Goal: Find specific page/section: Find specific page/section

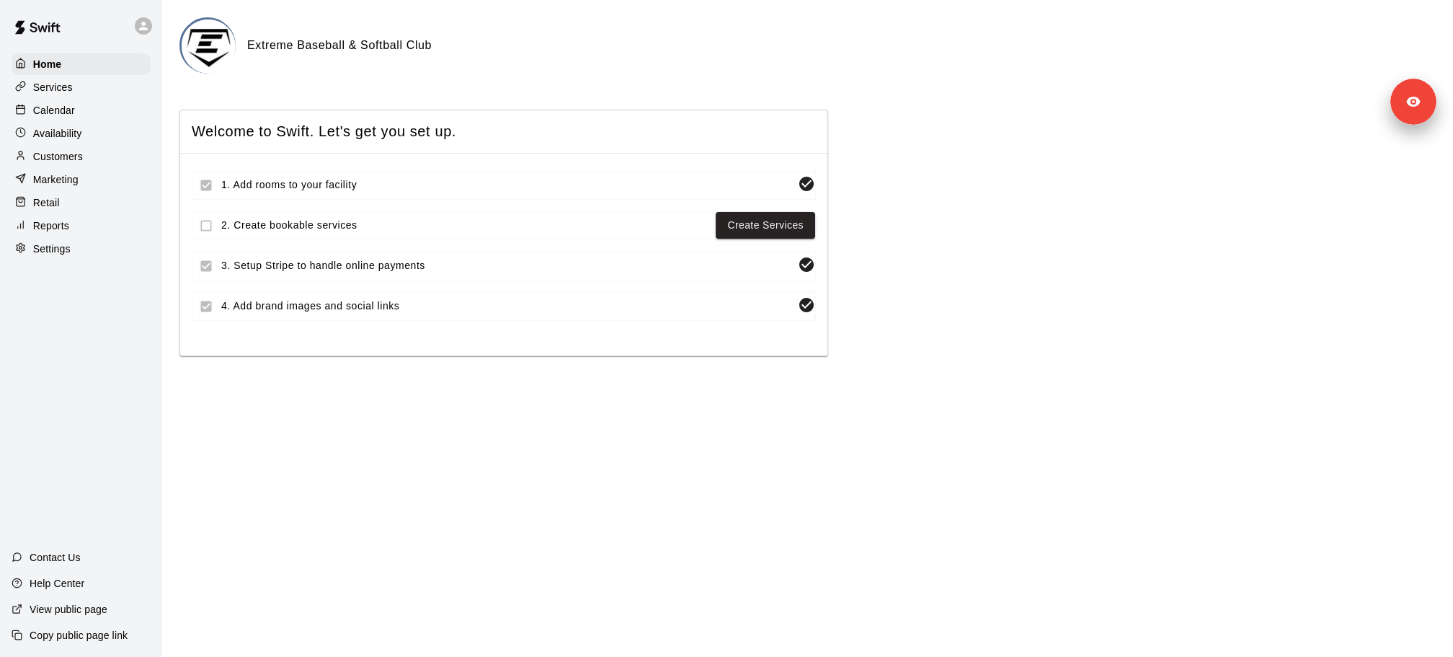
click at [95, 160] on div "Customers" at bounding box center [81, 157] width 139 height 22
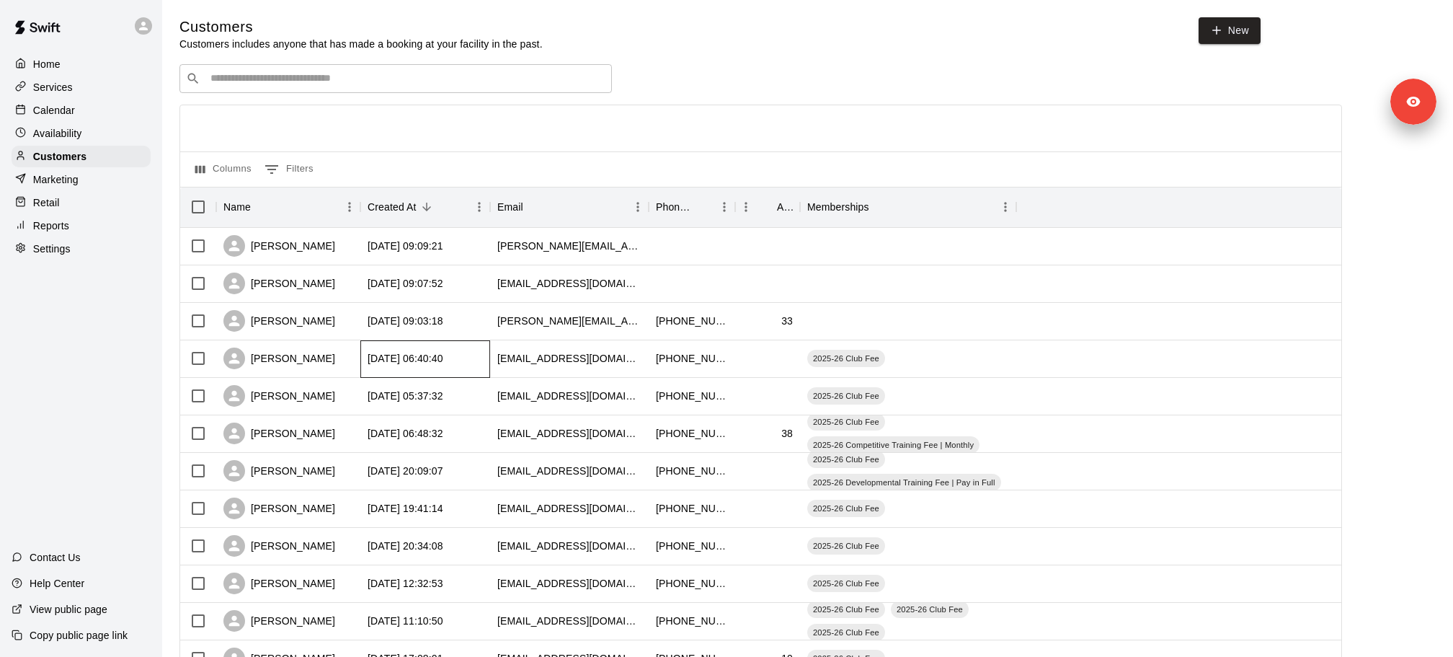
click at [378, 360] on div "[DATE] 06:40:40" at bounding box center [406, 358] width 76 height 14
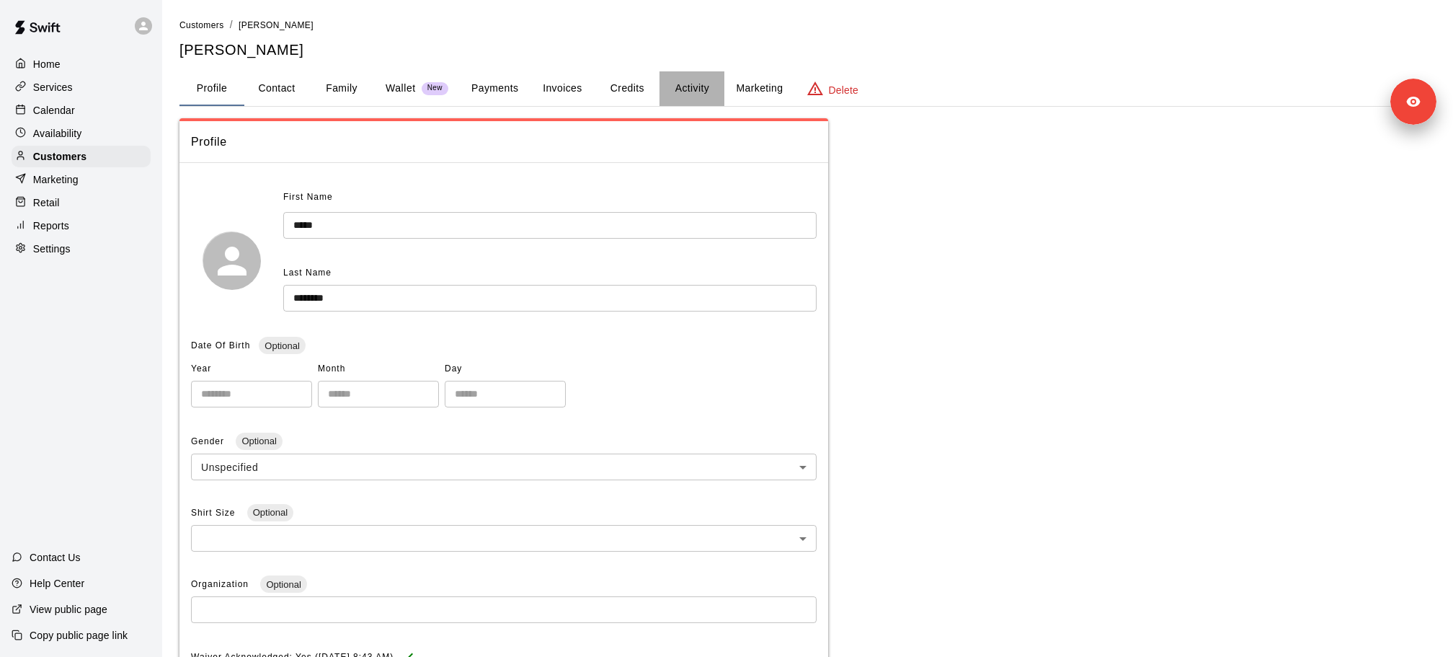
click at [678, 90] on button "Activity" at bounding box center [691, 88] width 65 height 35
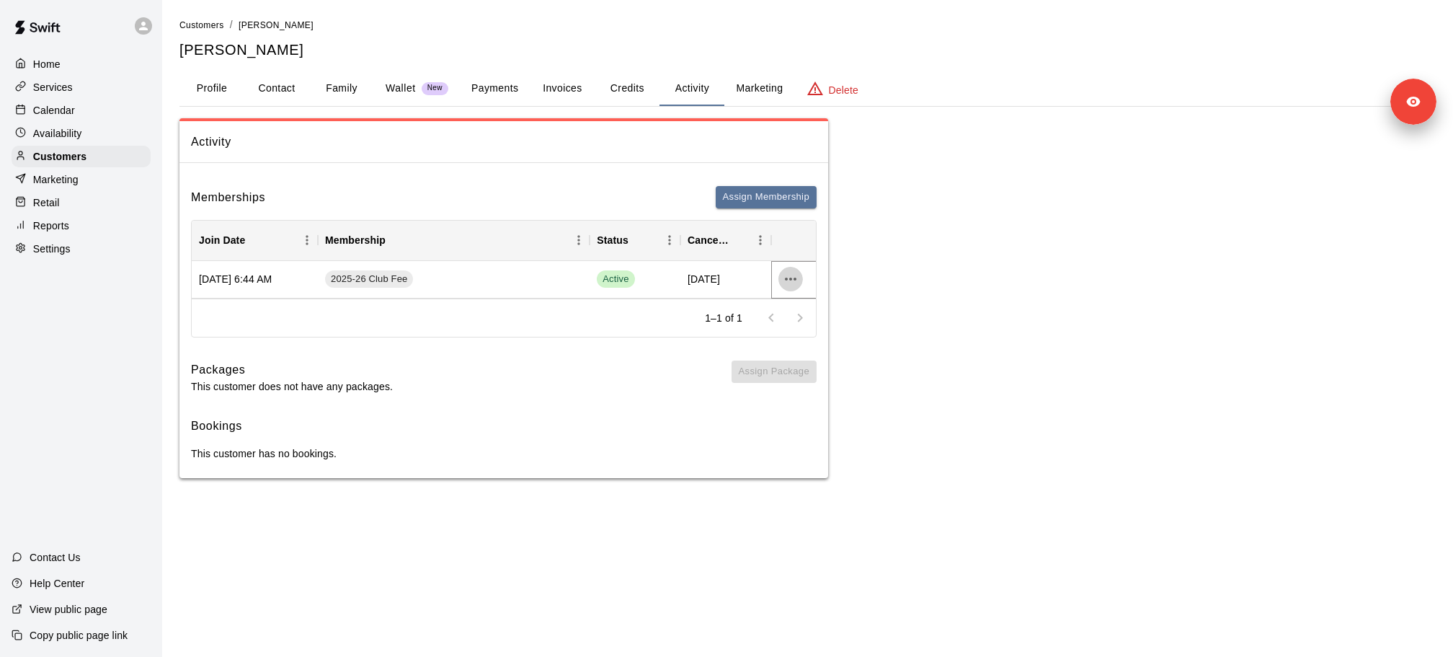
click at [789, 276] on icon "more actions" at bounding box center [790, 278] width 17 height 17
click at [803, 302] on li "View details" at bounding box center [818, 308] width 81 height 24
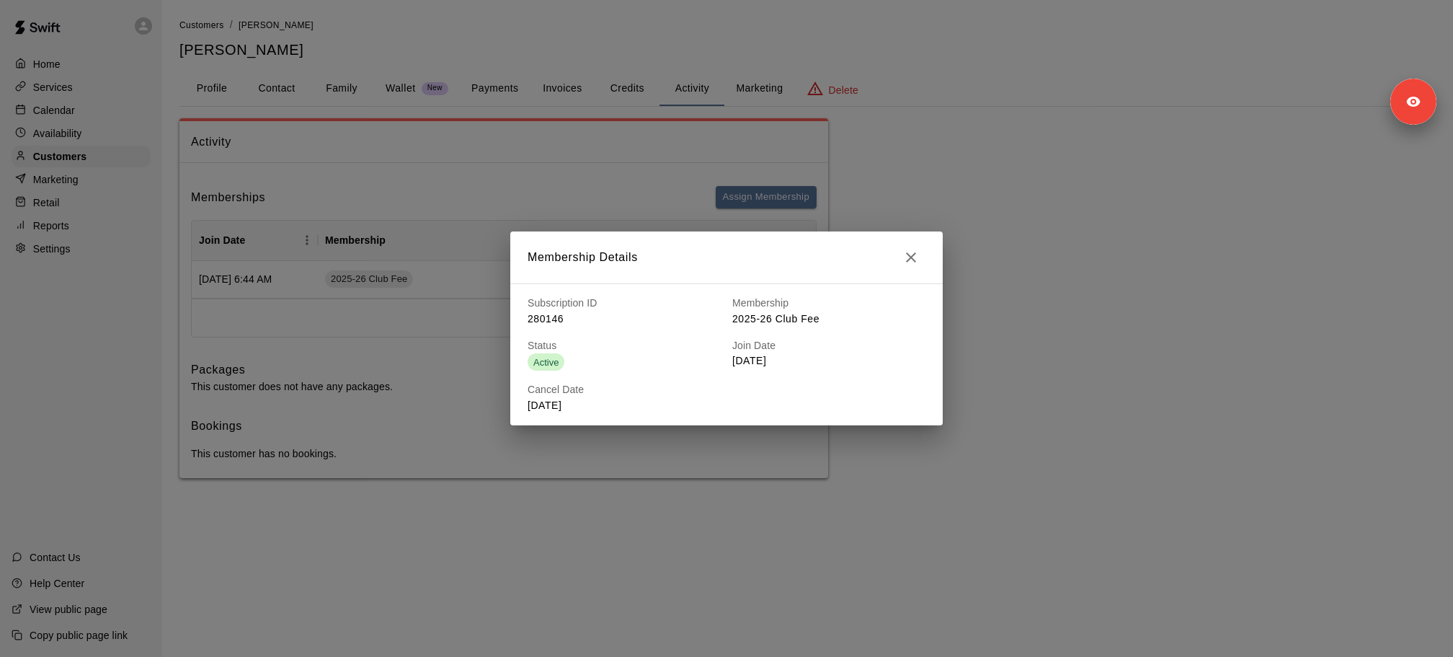
click at [921, 257] on button "button" at bounding box center [911, 257] width 29 height 29
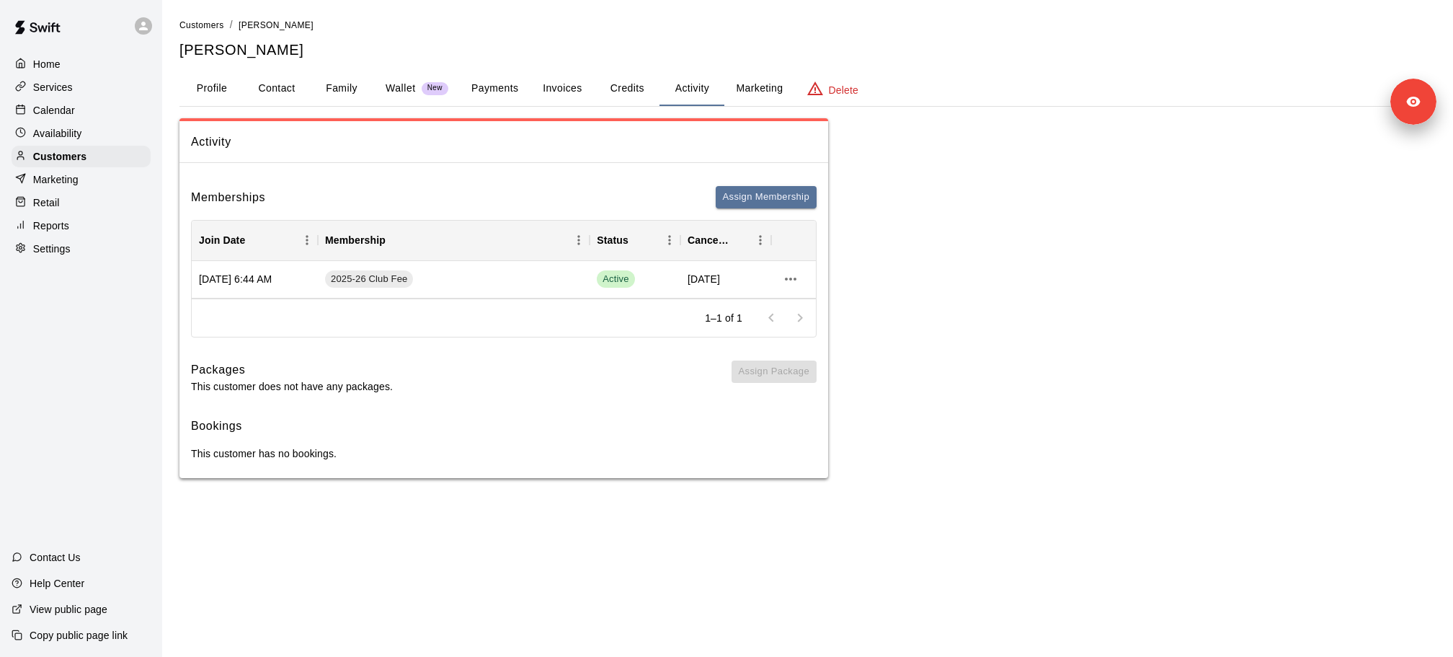
click at [923, 279] on div "Activity Memberships Assign Membership Join Date Membership Status Cancel Date …" at bounding box center [807, 298] width 1256 height 360
click at [796, 279] on icon "more actions" at bounding box center [790, 278] width 17 height 17
click at [805, 305] on li "View details" at bounding box center [818, 308] width 81 height 24
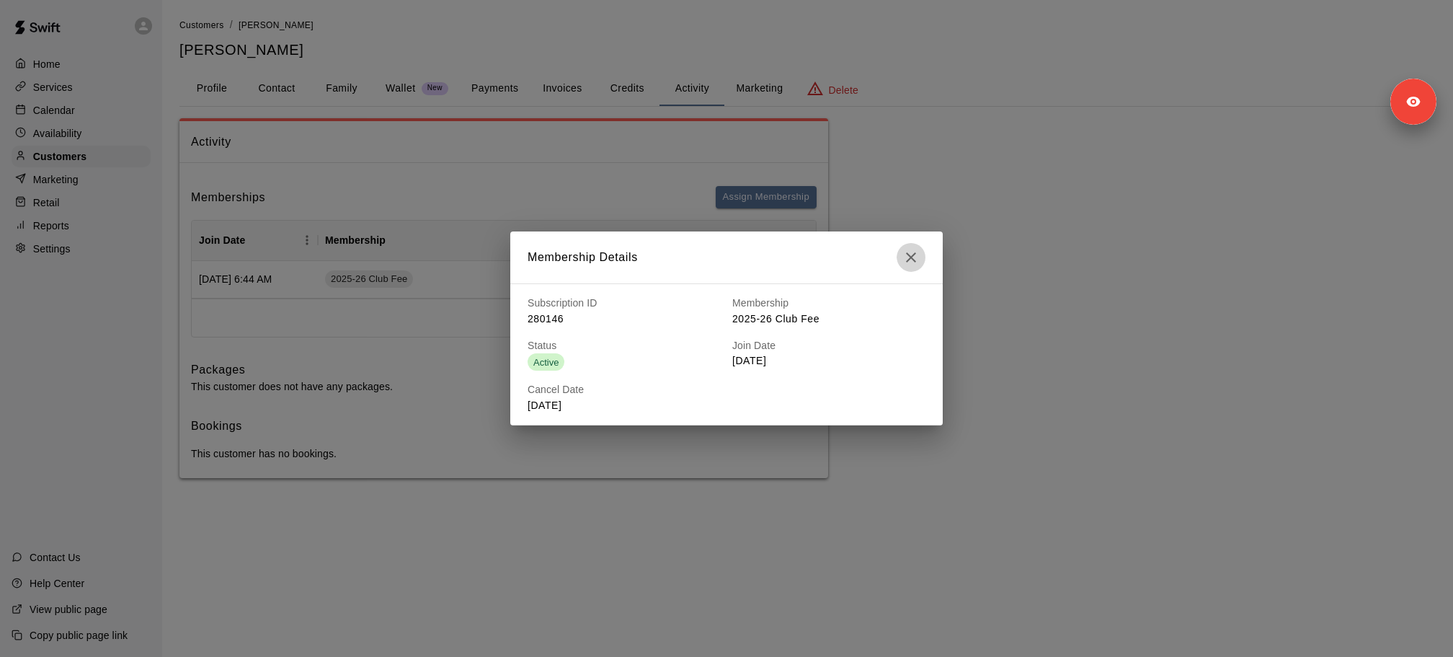
click at [909, 263] on icon "button" at bounding box center [910, 257] width 17 height 17
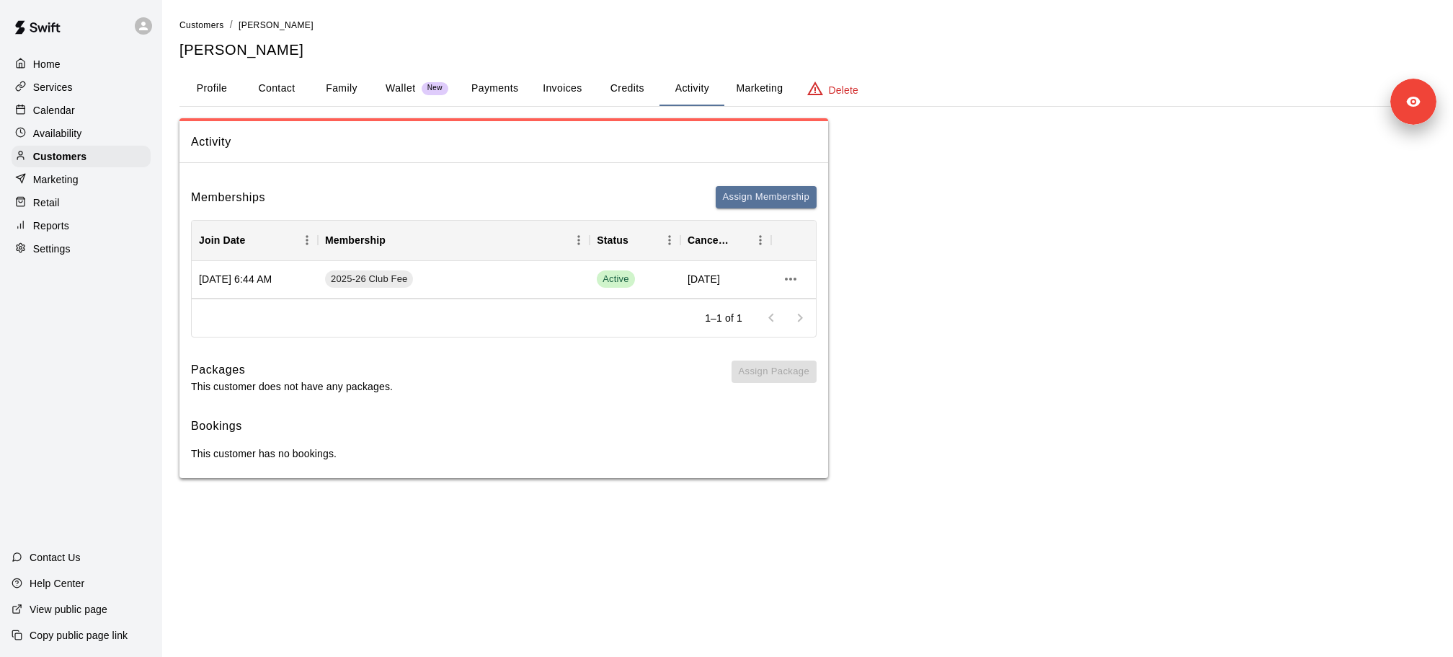
click at [943, 339] on div "Activity Memberships Assign Membership Join Date Membership Status Cancel Date …" at bounding box center [807, 298] width 1256 height 360
click at [800, 323] on div at bounding box center [786, 317] width 58 height 29
click at [788, 283] on icon "more actions" at bounding box center [790, 278] width 17 height 17
click at [959, 293] on div at bounding box center [726, 328] width 1453 height 657
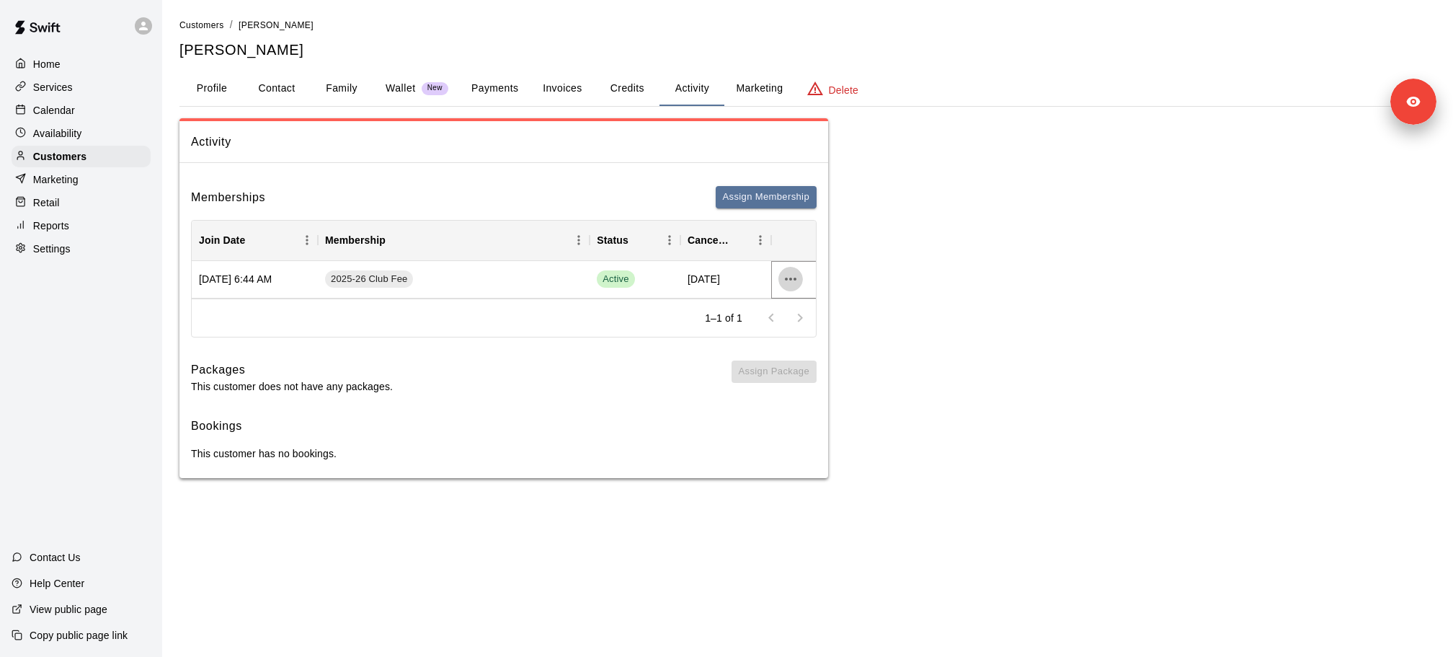
click at [791, 276] on icon "more actions" at bounding box center [790, 278] width 17 height 17
click at [824, 314] on li "View details" at bounding box center [818, 308] width 81 height 24
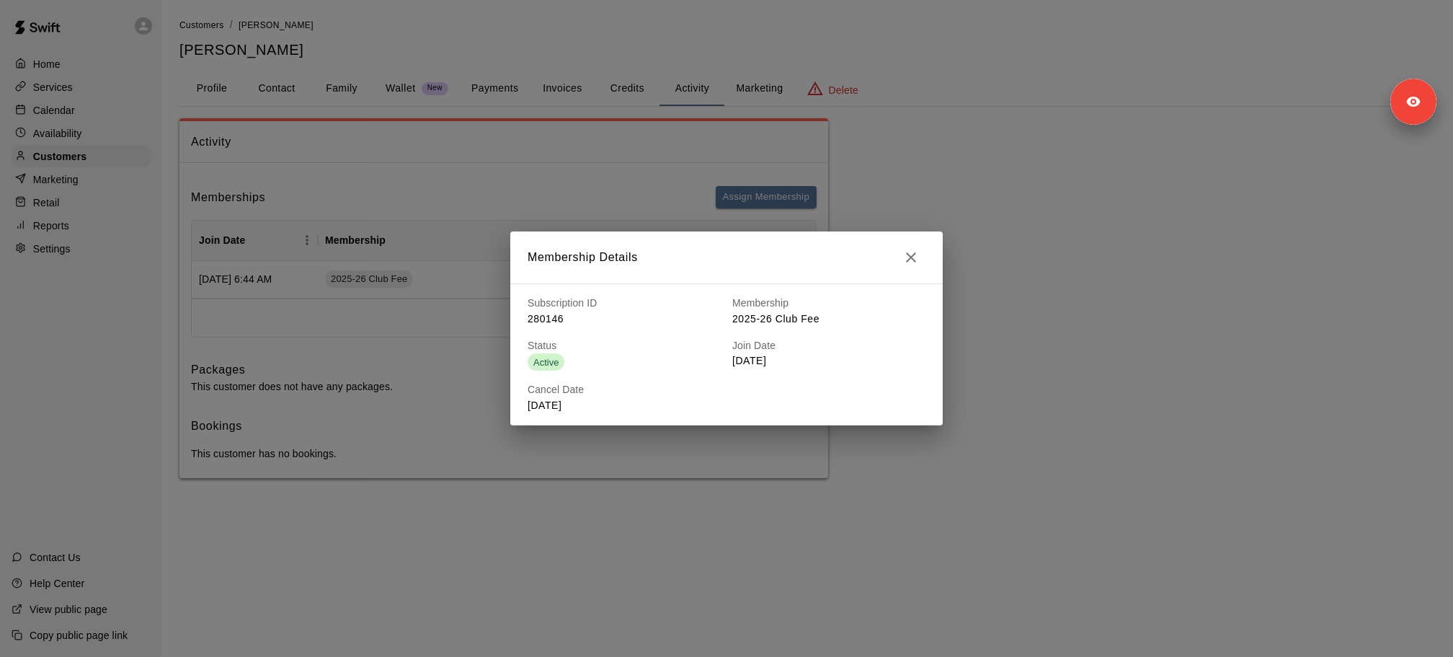
click at [1067, 226] on div "Membership Details Subscription ID 280146 Membership 2025-26 Club Fee Status Ac…" at bounding box center [726, 328] width 1453 height 657
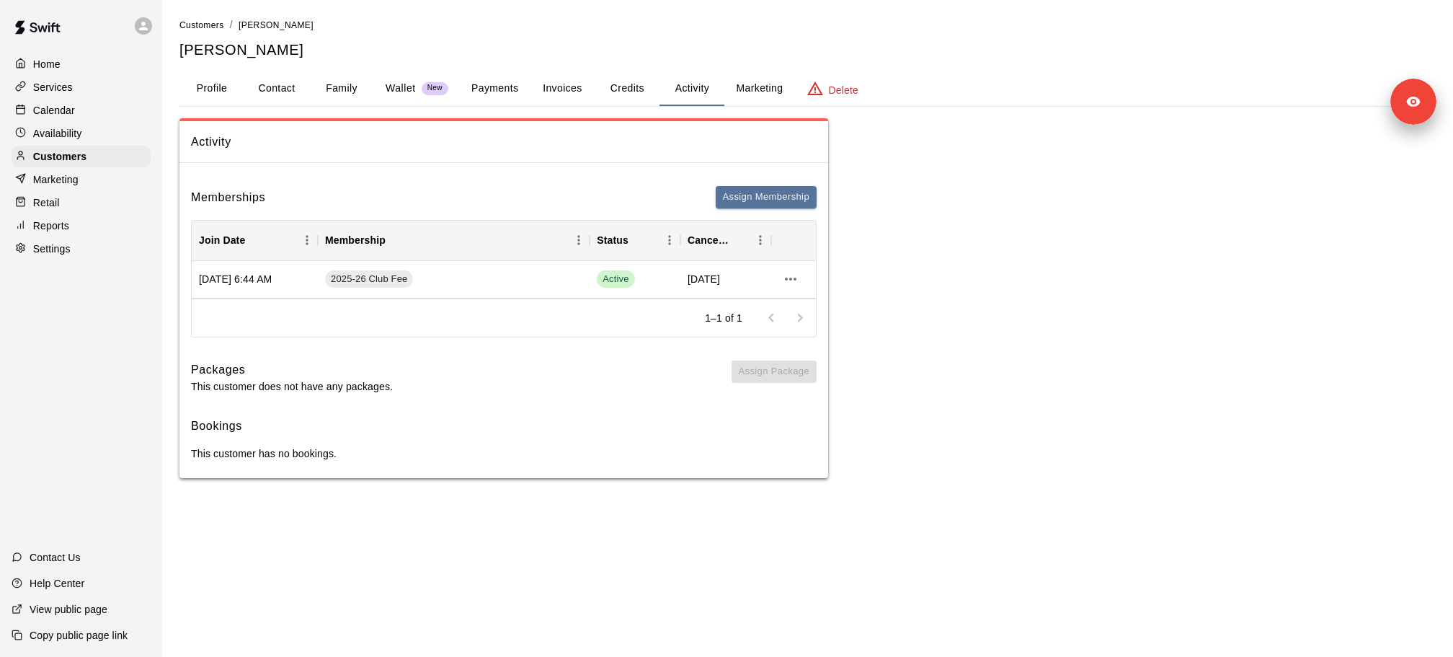
click at [94, 101] on div "Calendar" at bounding box center [81, 110] width 139 height 22
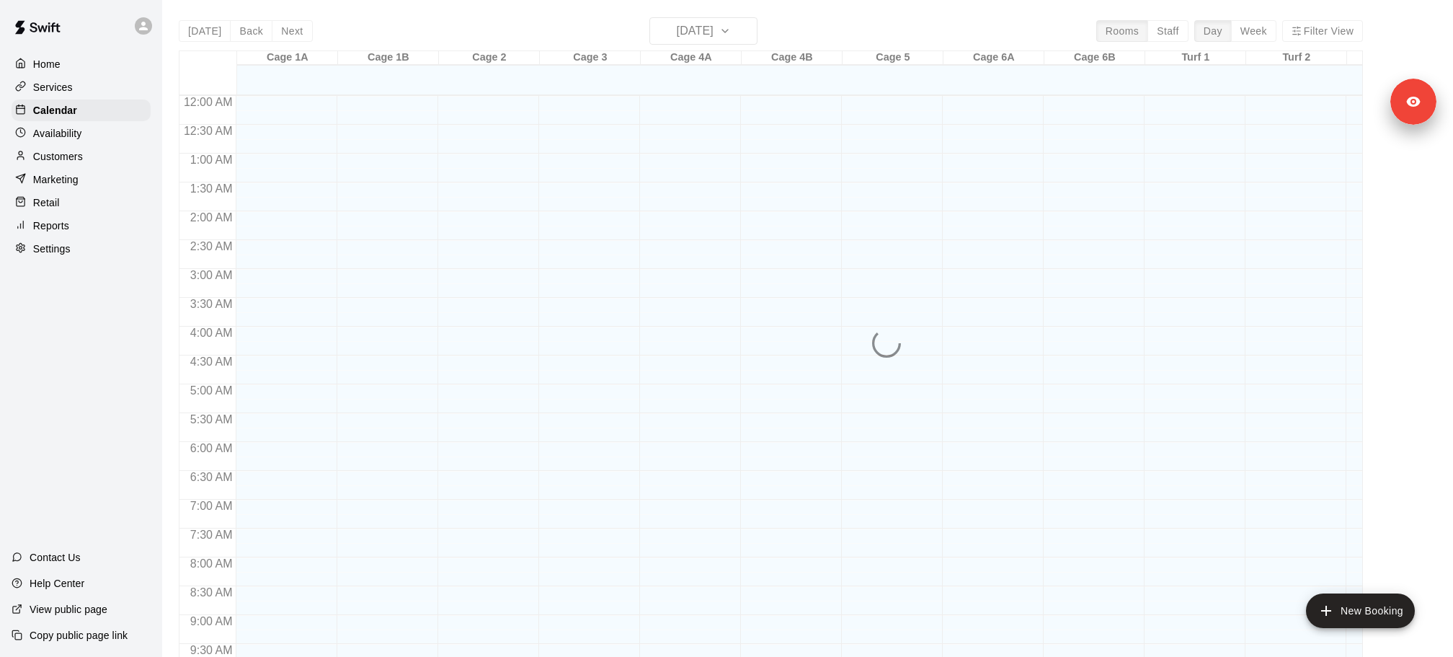
scroll to position [613, 0]
click at [86, 86] on div "Services" at bounding box center [81, 87] width 139 height 22
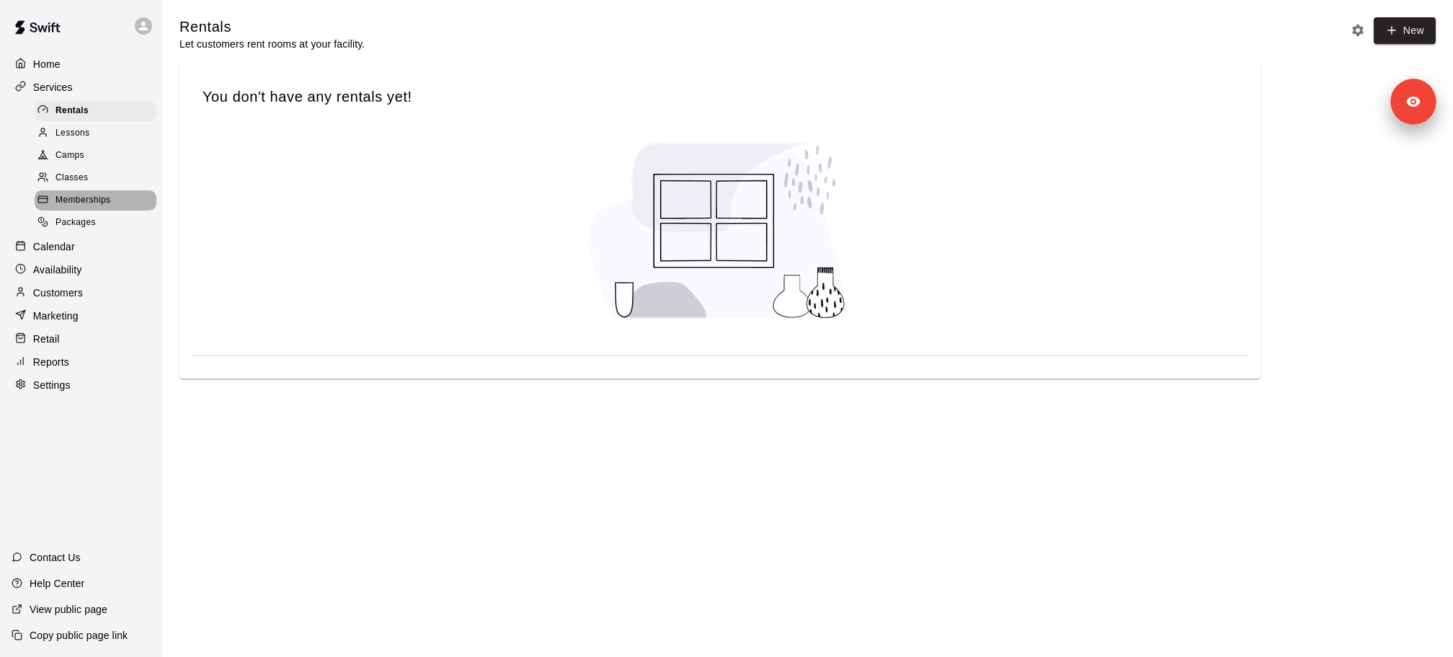
click at [112, 195] on div "Memberships" at bounding box center [96, 200] width 122 height 20
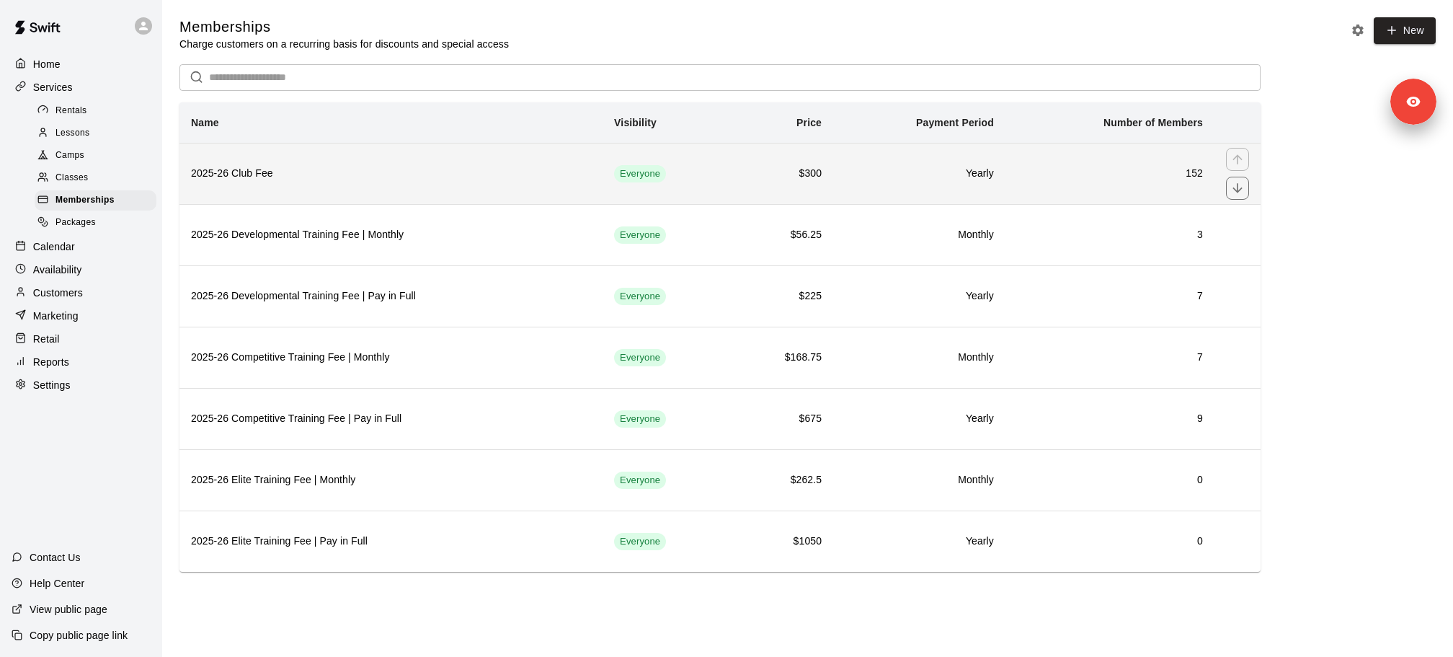
click at [281, 185] on th "2025-26 Club Fee" at bounding box center [390, 173] width 423 height 61
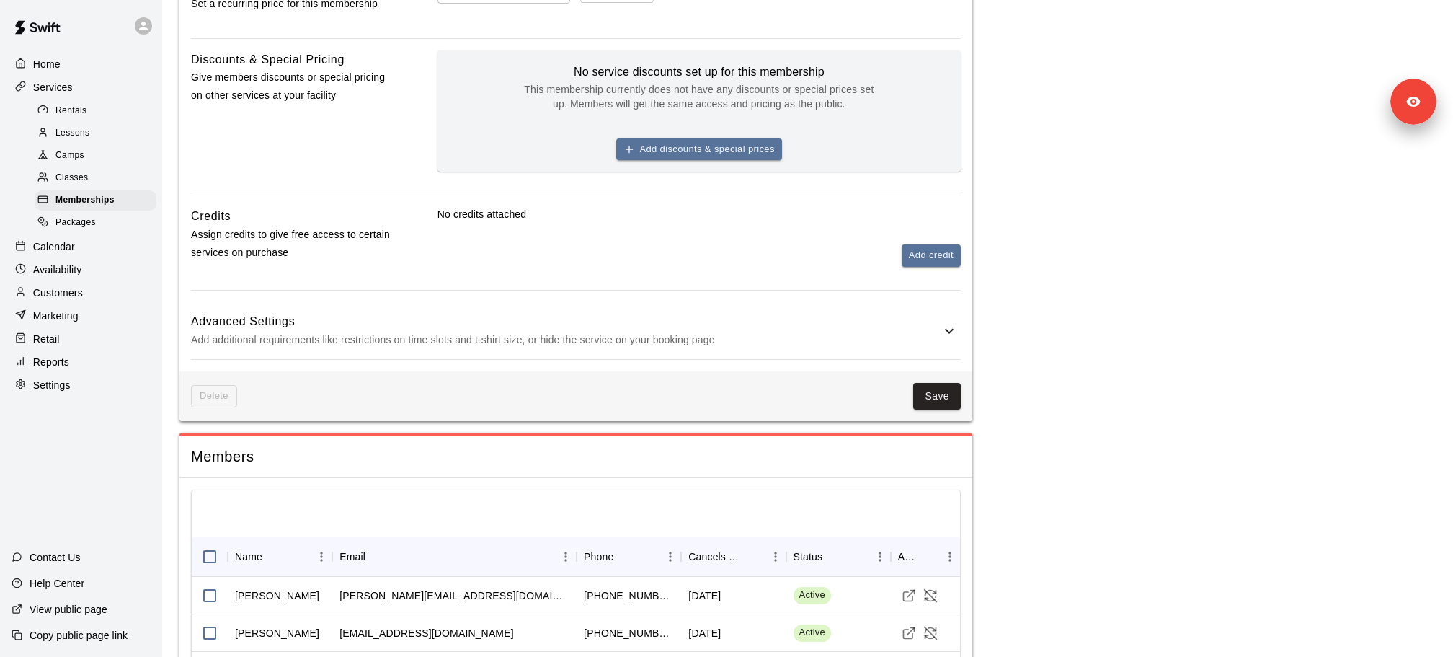
scroll to position [956, 0]
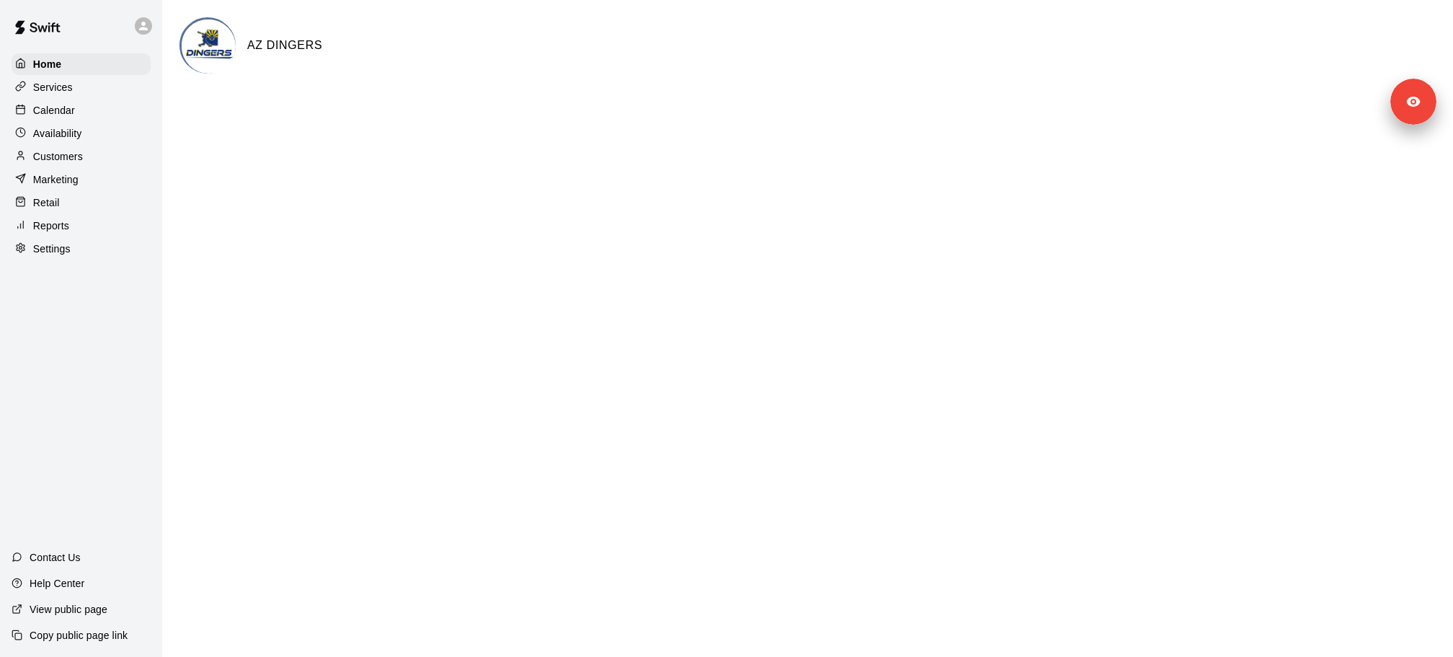
click at [89, 92] on div "Services" at bounding box center [81, 87] width 139 height 22
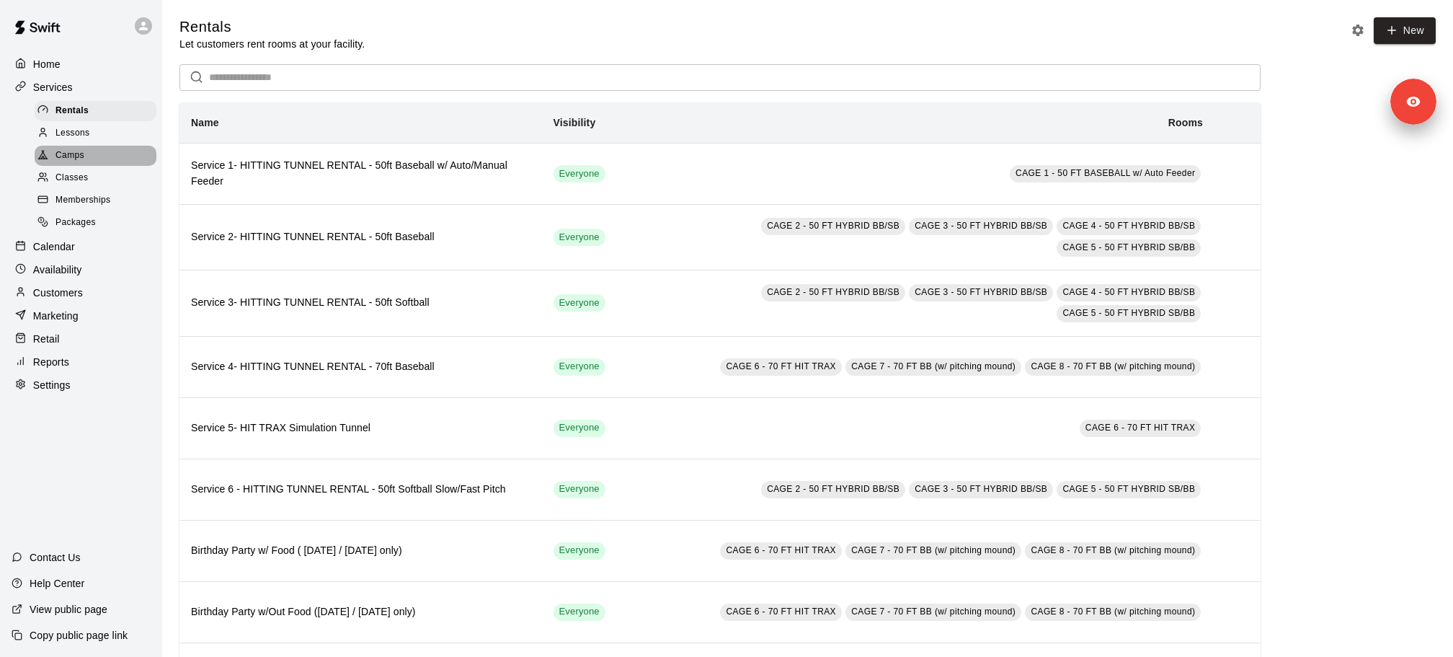
click at [94, 162] on div "Camps" at bounding box center [96, 156] width 122 height 20
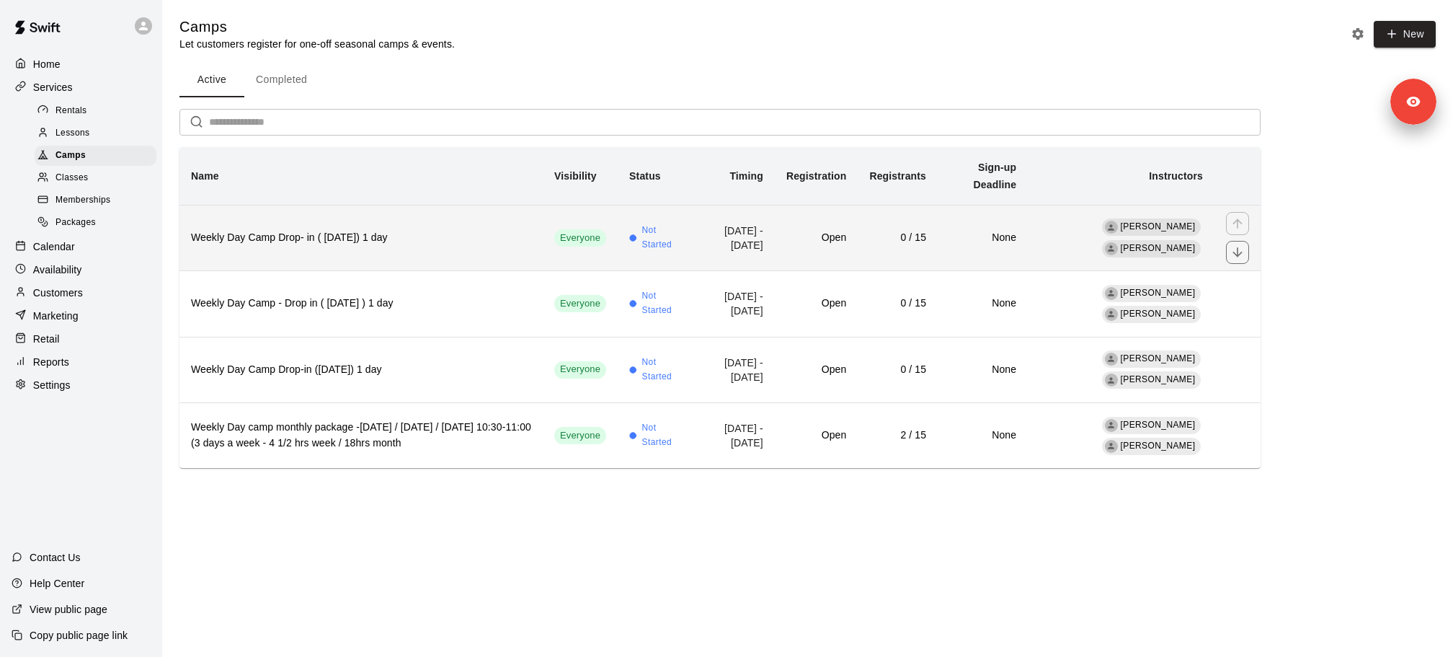
click at [341, 246] on th "Weekly Day Camp Drop- in ( Friday) 1 day" at bounding box center [360, 238] width 363 height 66
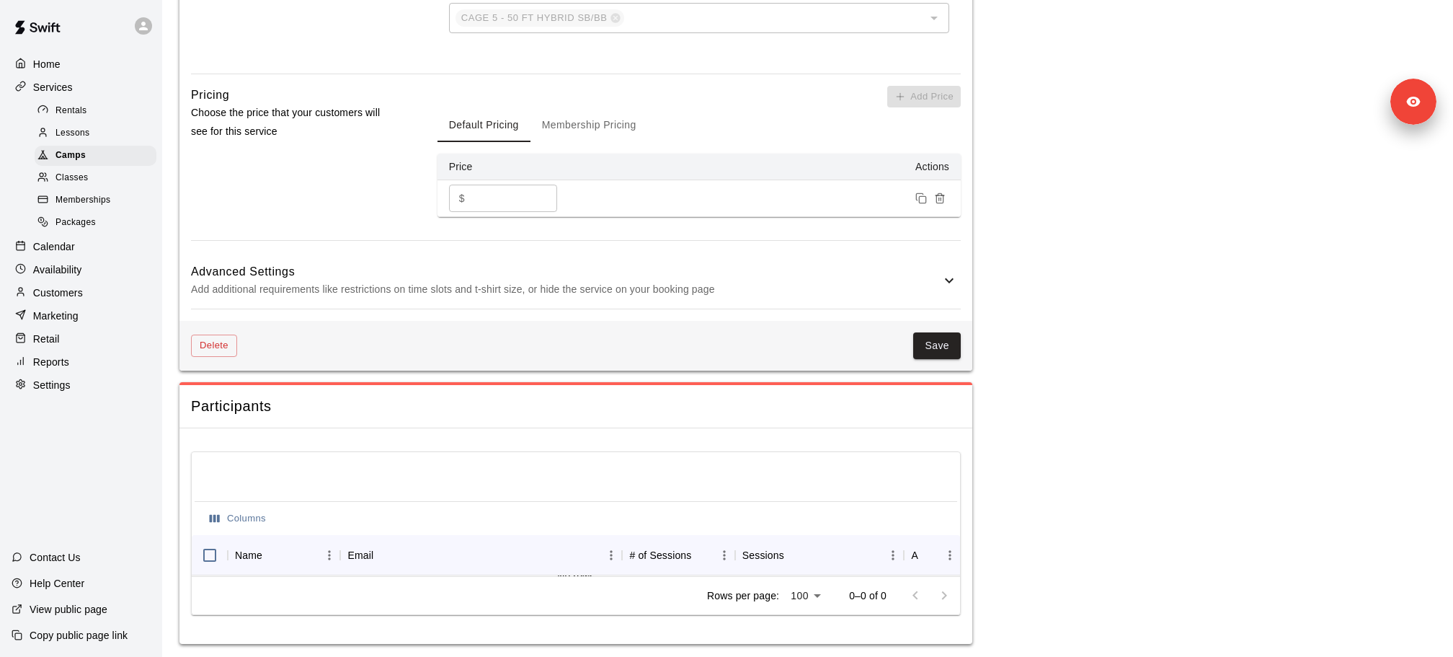
scroll to position [878, 0]
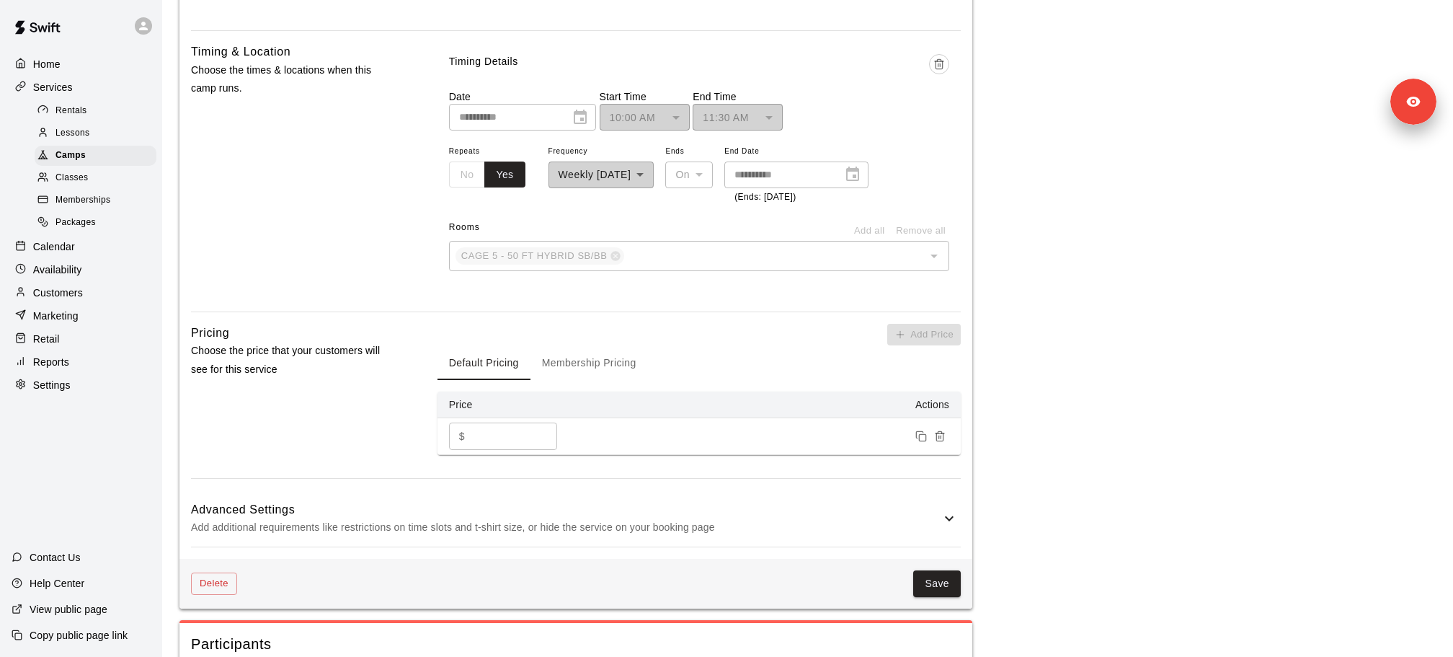
click at [572, 363] on button "Membership Pricing" at bounding box center [588, 362] width 117 height 35
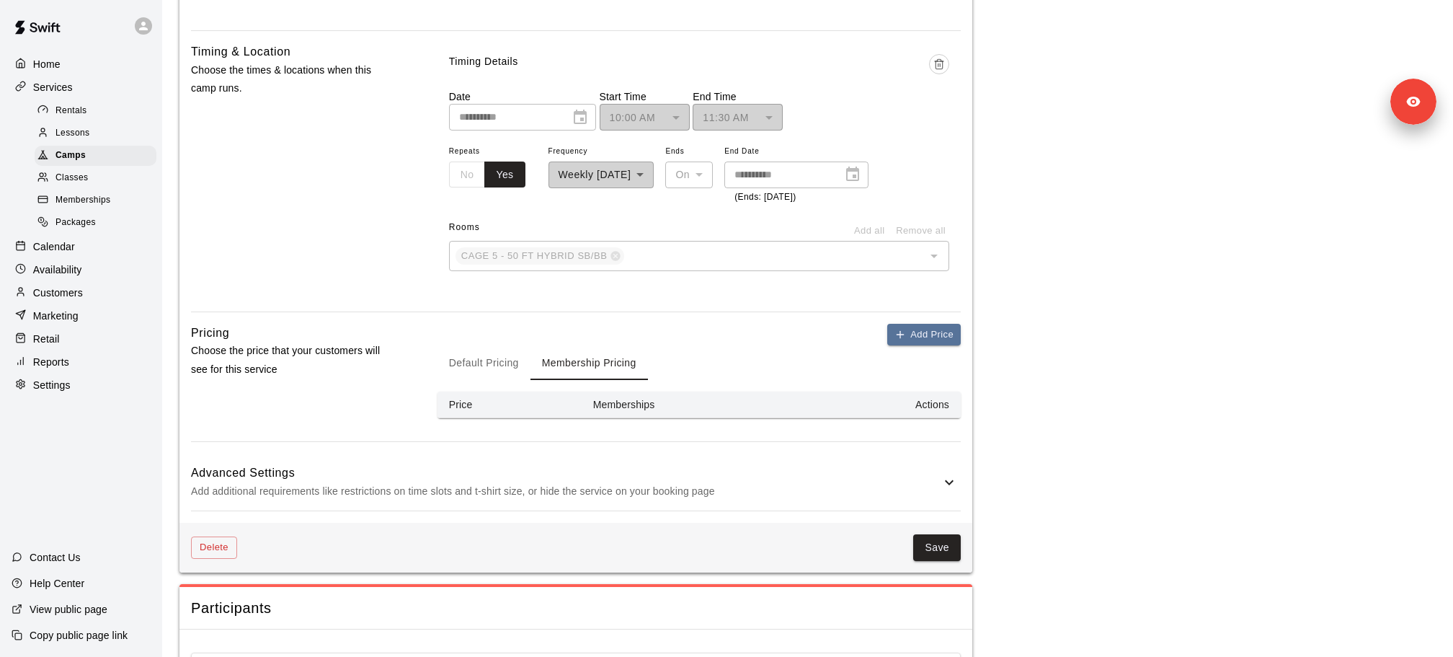
click at [484, 365] on button "Default Pricing" at bounding box center [483, 362] width 93 height 35
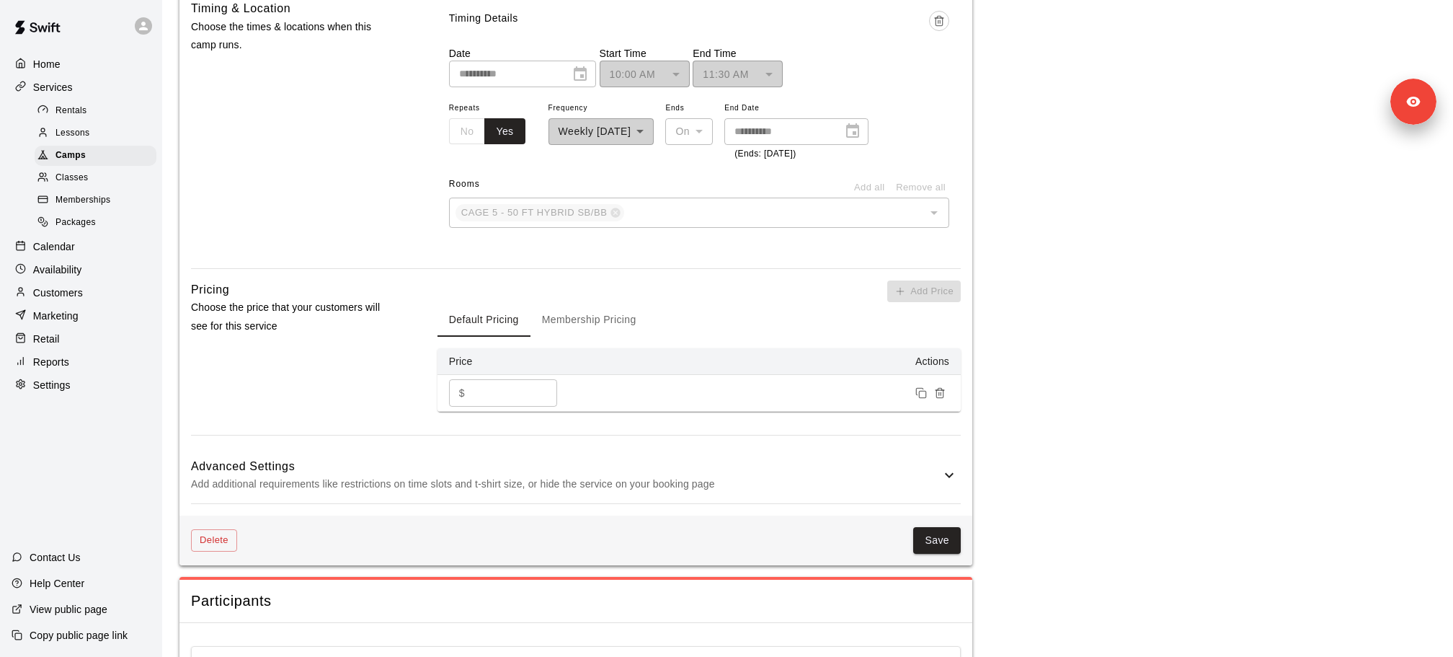
click at [516, 466] on h6 "Advanced Settings" at bounding box center [566, 466] width 750 height 19
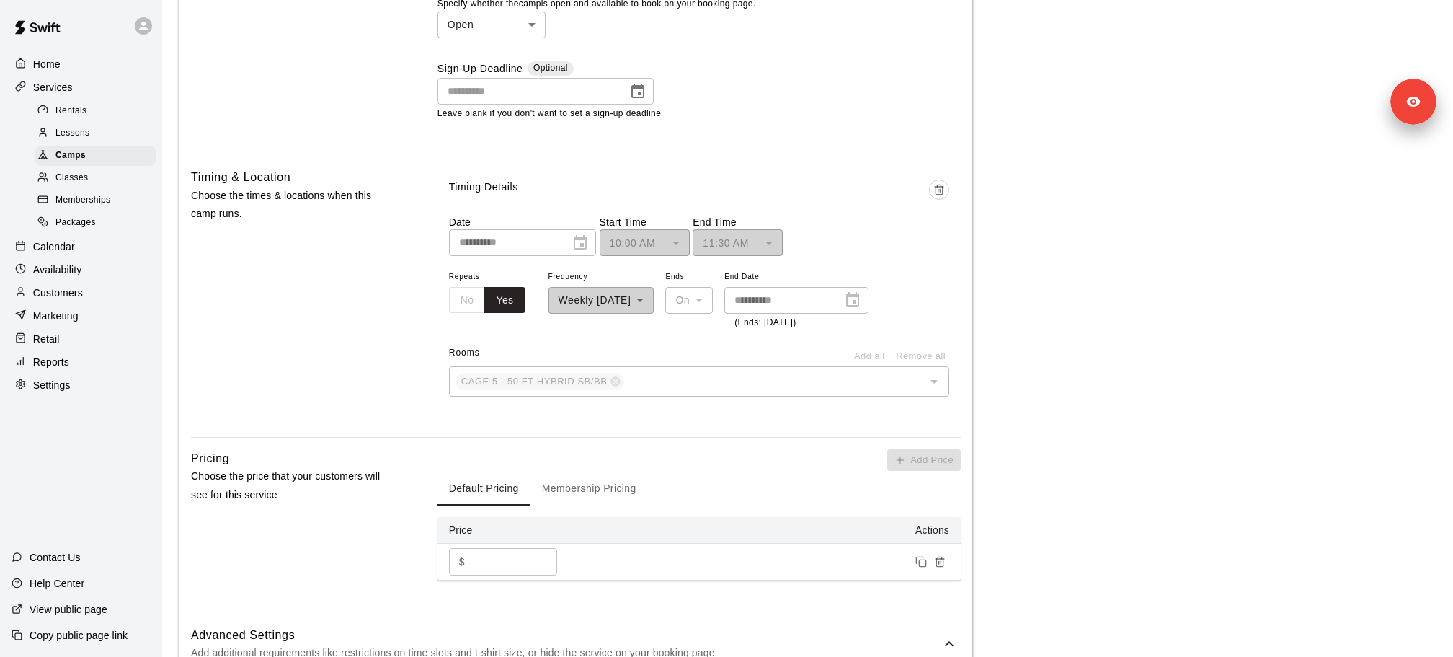
scroll to position [566, 0]
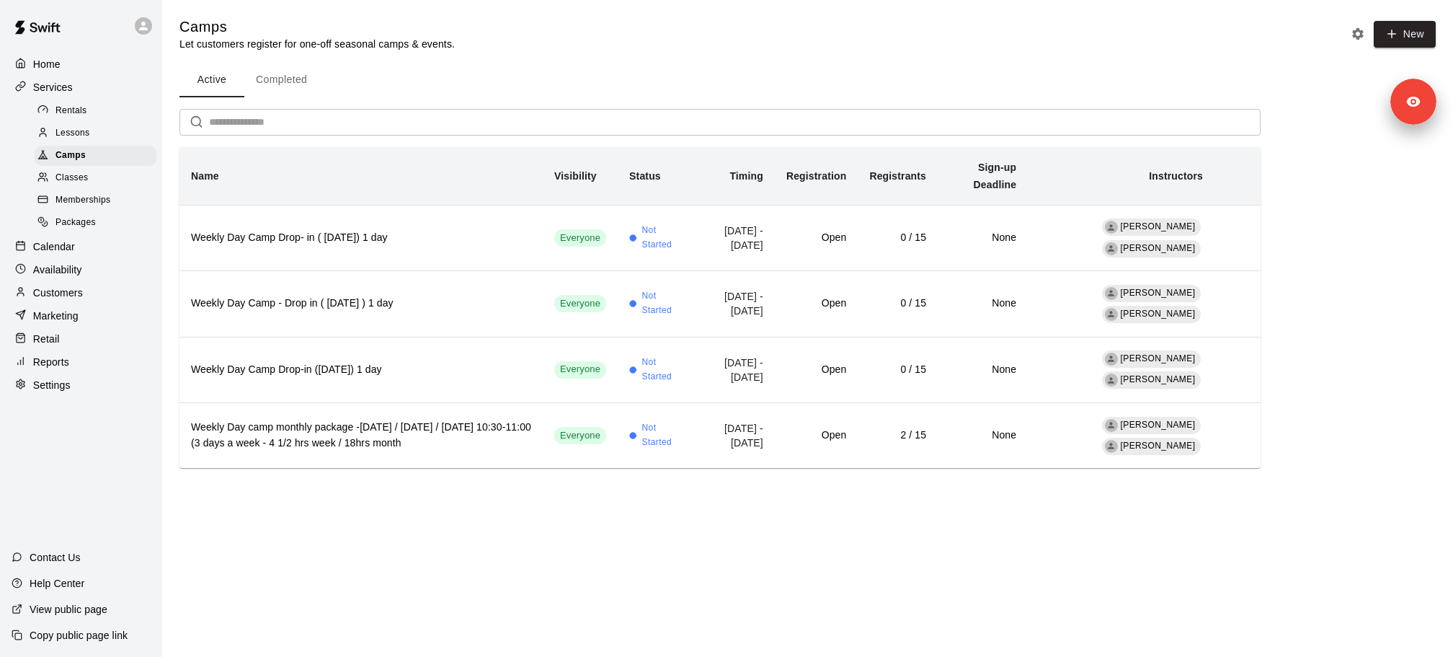
click at [91, 180] on div "Classes" at bounding box center [96, 178] width 122 height 20
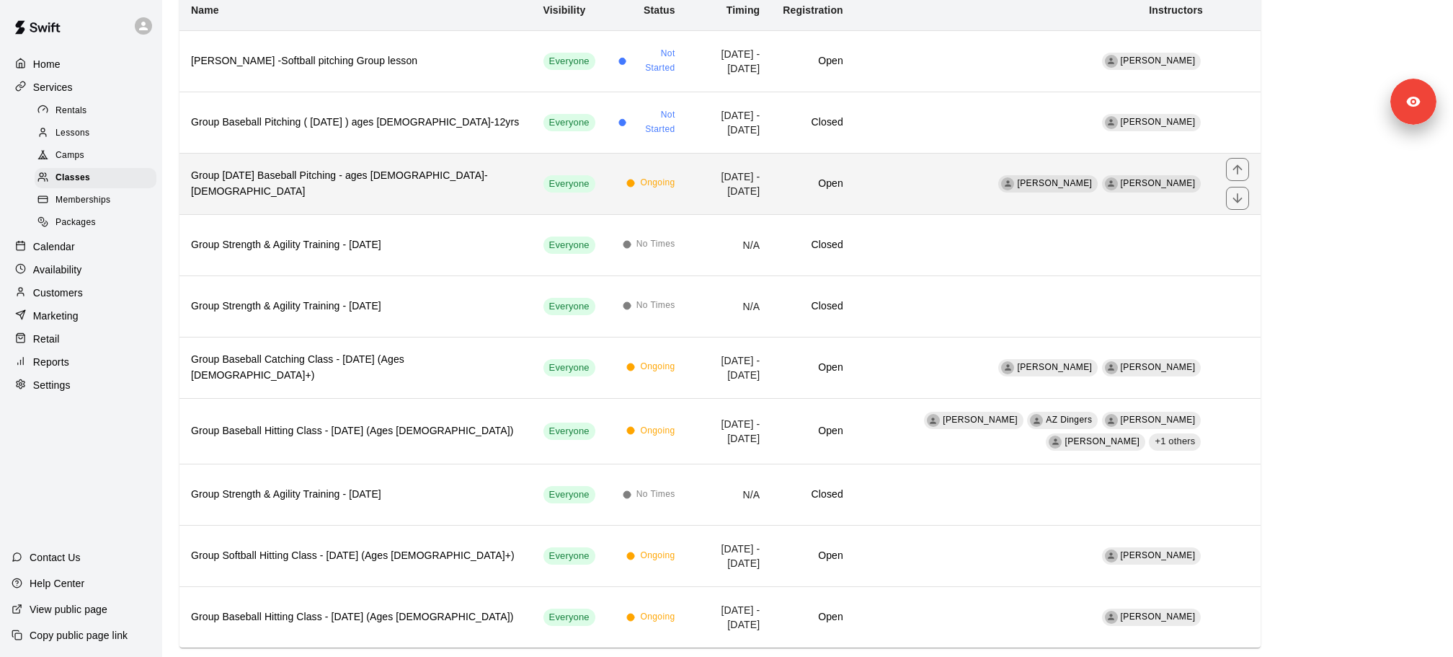
scroll to position [177, 0]
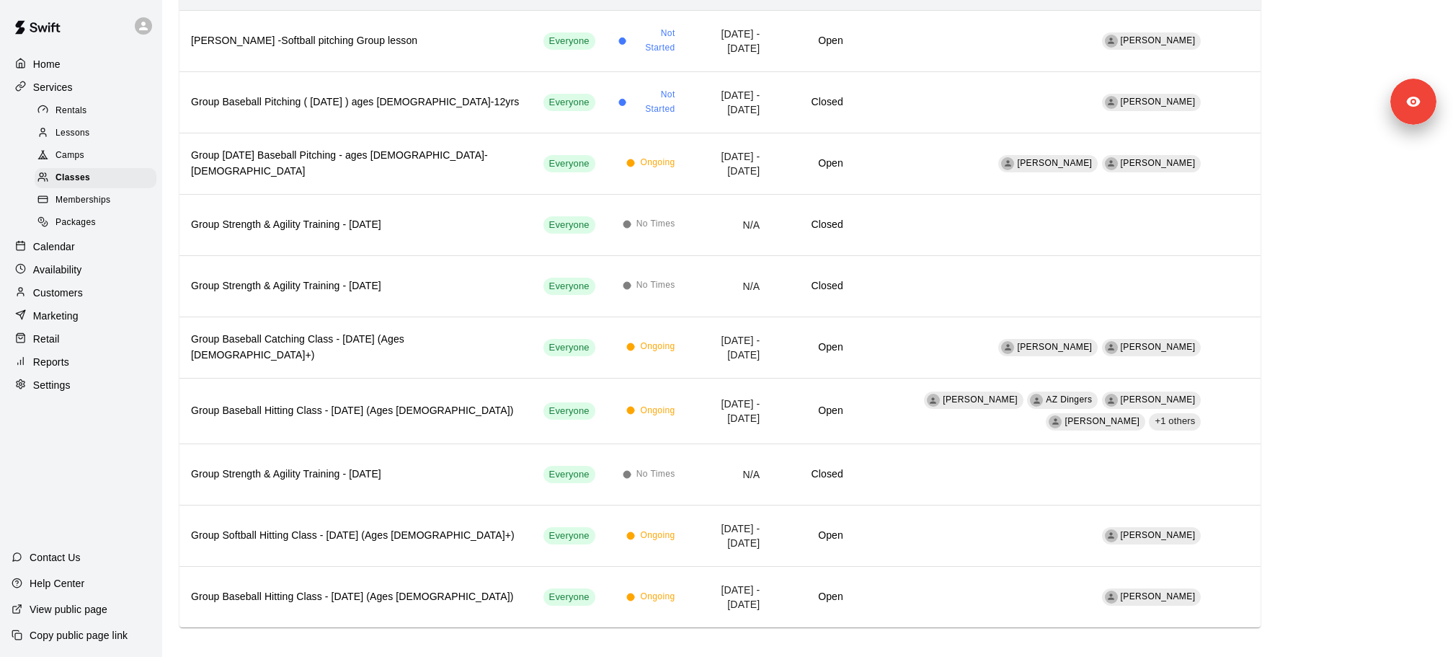
click at [112, 145] on link "Camps" at bounding box center [99, 156] width 128 height 22
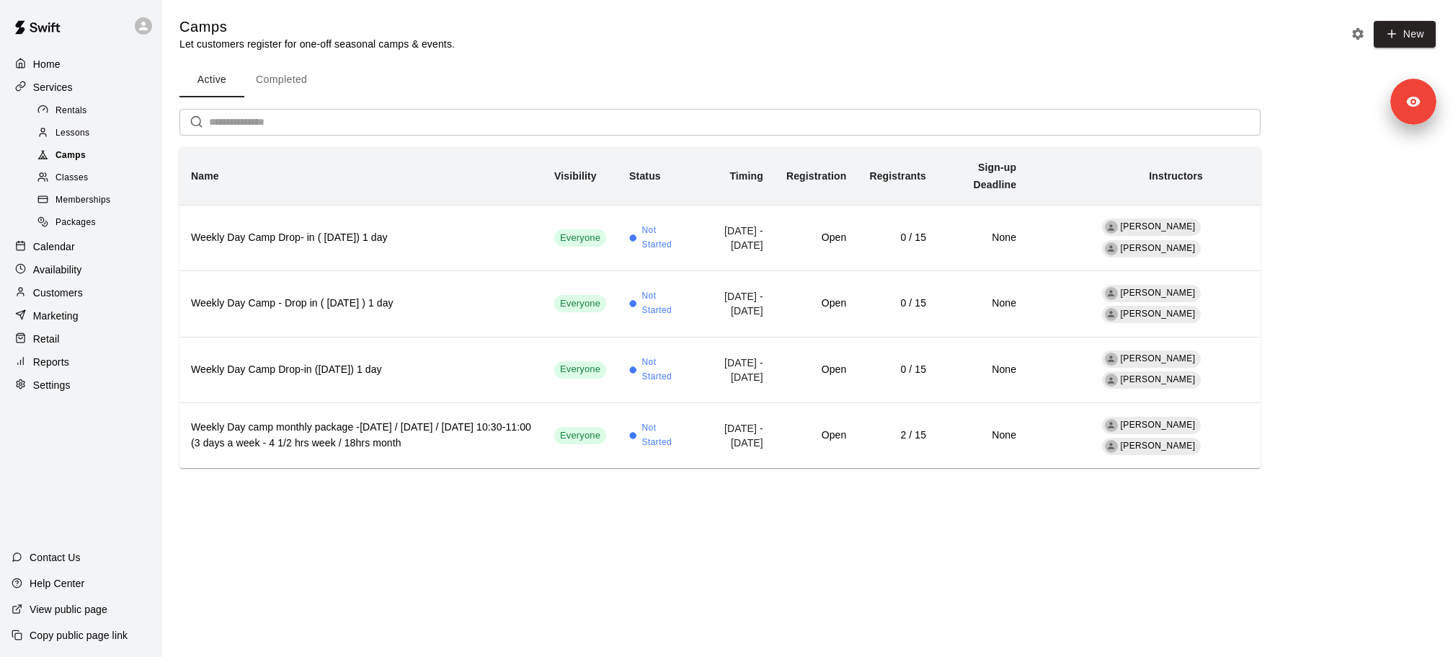
click at [115, 156] on div "Camps" at bounding box center [96, 156] width 122 height 20
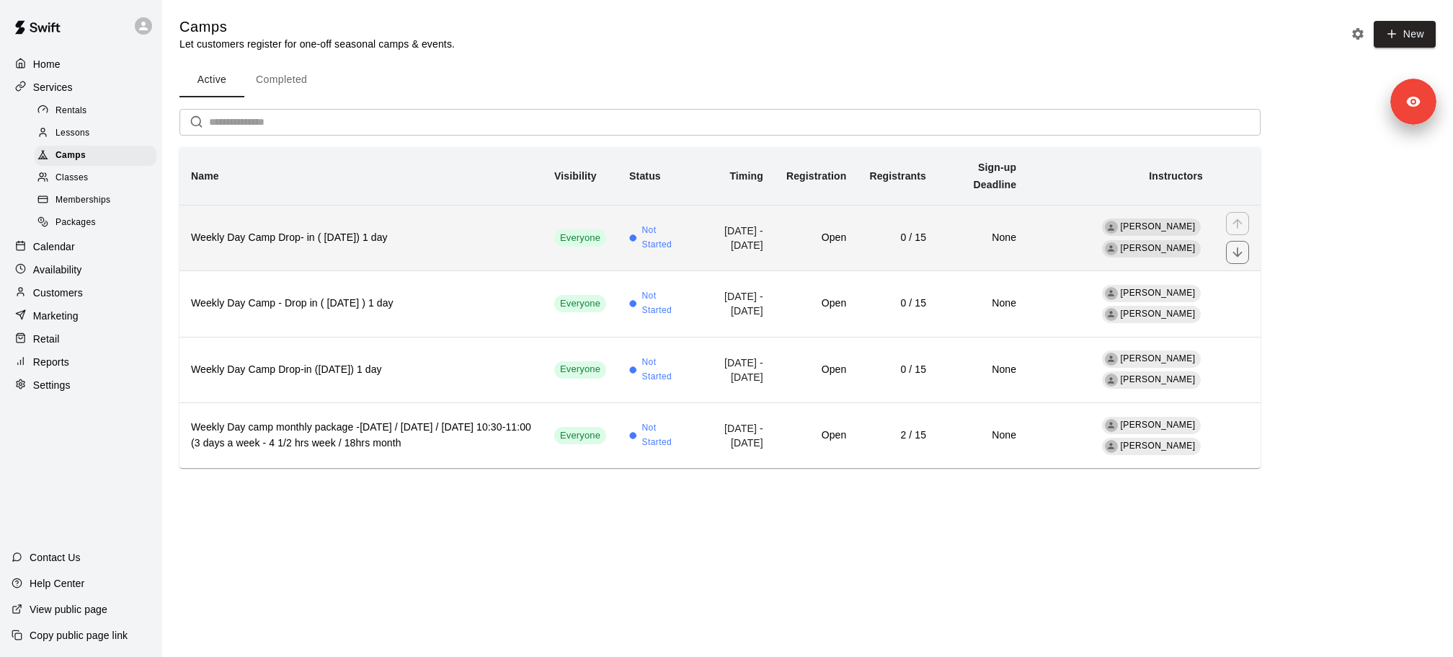
click at [289, 259] on th "Weekly Day Camp Drop- in ( Friday) 1 day" at bounding box center [360, 238] width 363 height 66
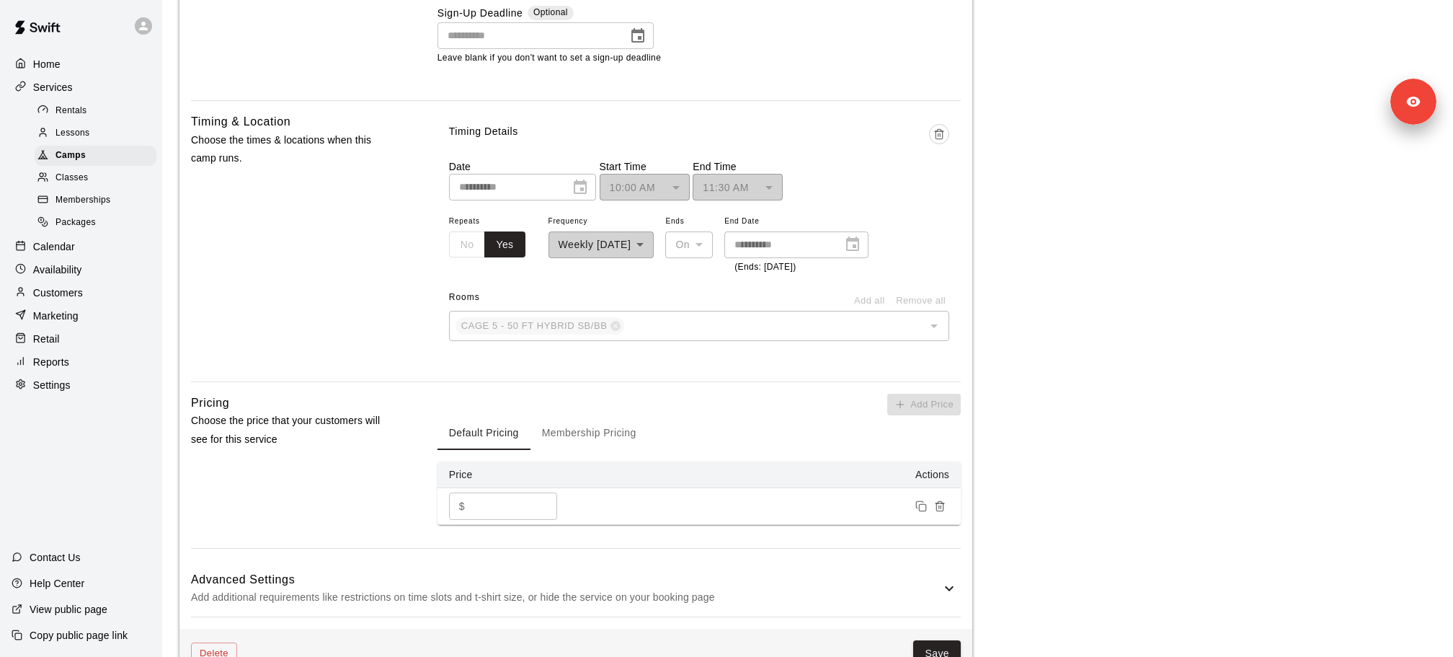
scroll to position [966, 0]
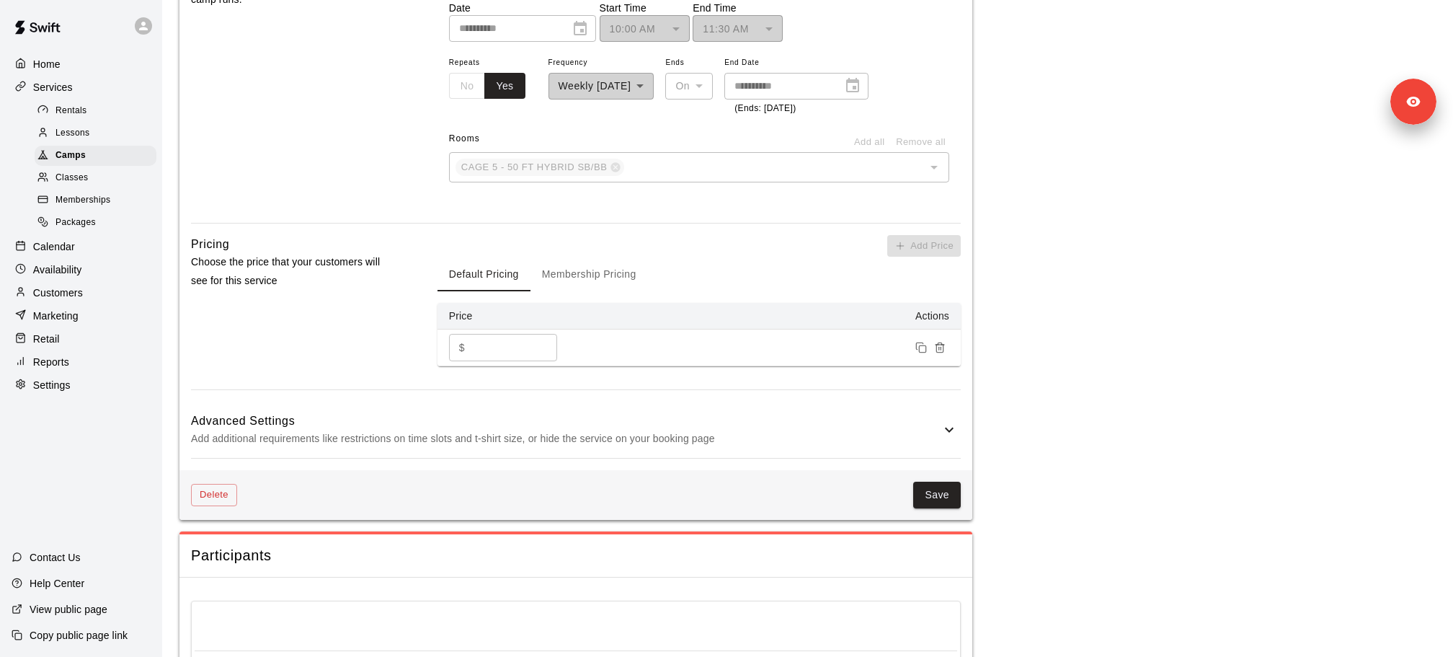
click at [580, 277] on button "Membership Pricing" at bounding box center [588, 274] width 117 height 35
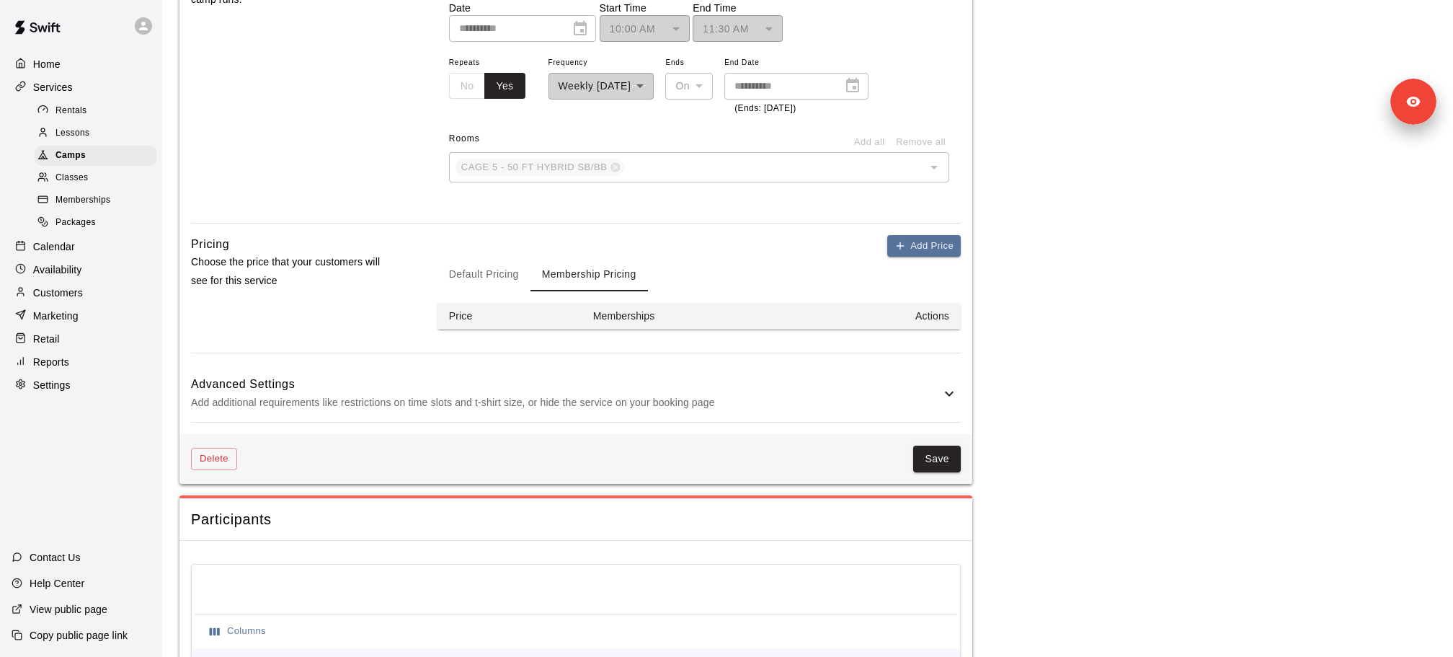
click at [463, 282] on button "Default Pricing" at bounding box center [483, 274] width 93 height 35
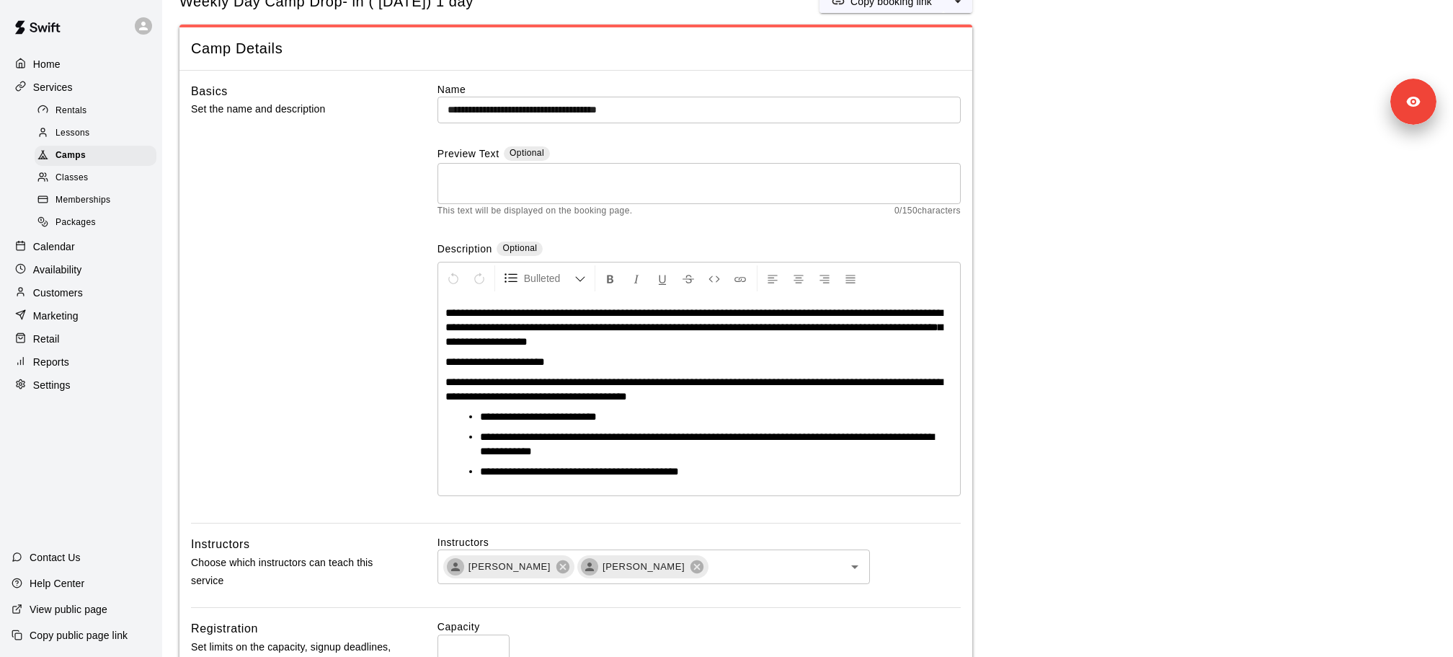
scroll to position [0, 0]
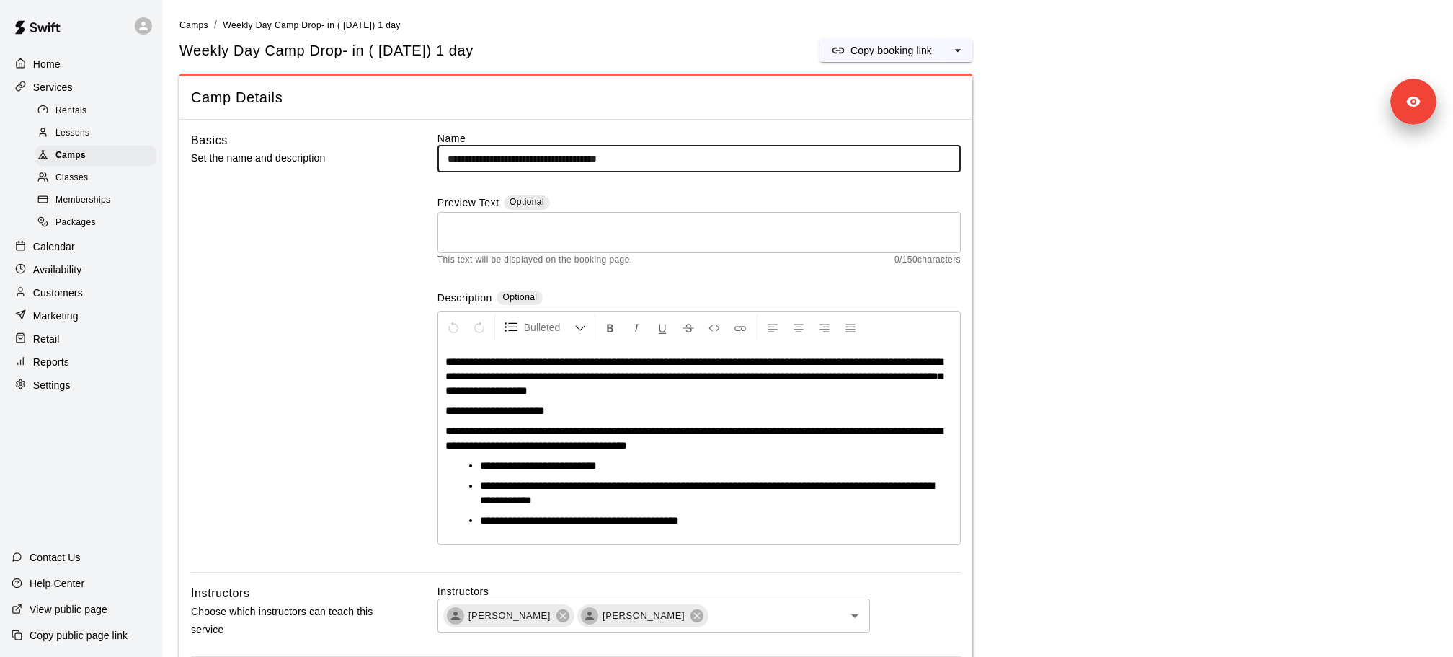
click at [562, 151] on input "**********" at bounding box center [698, 159] width 523 height 27
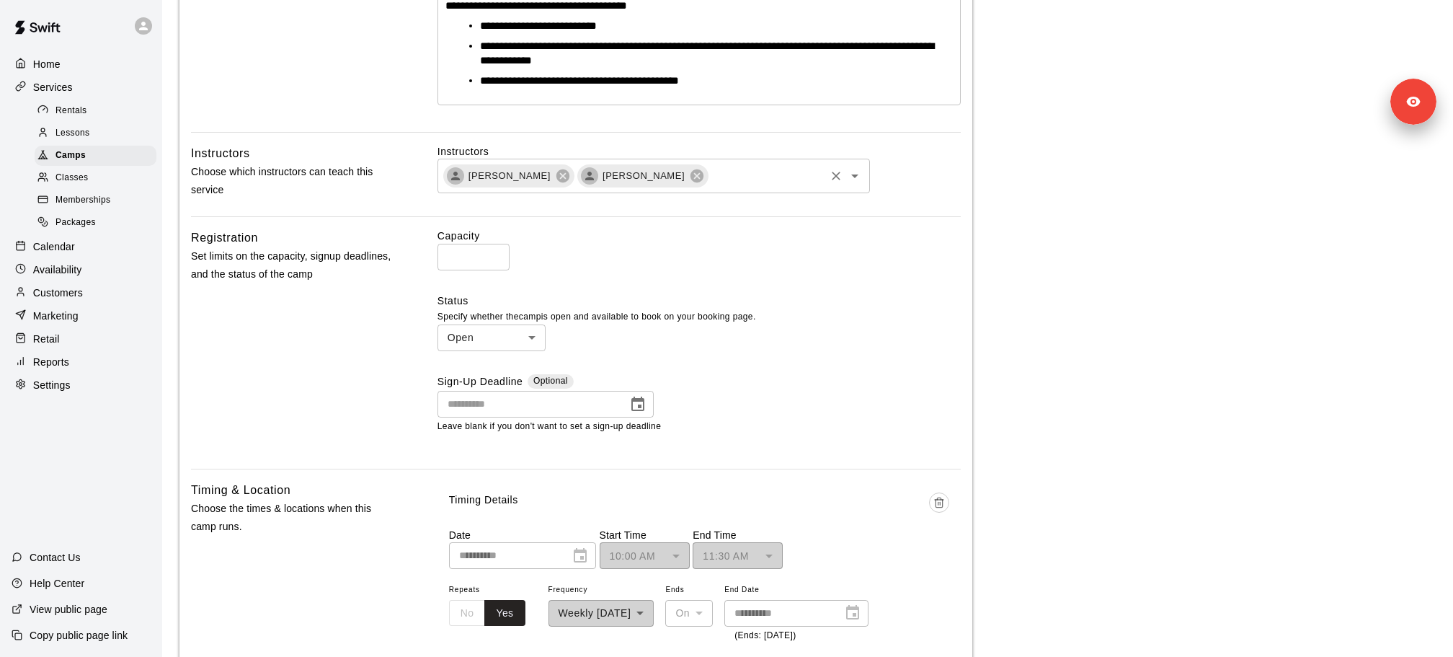
scroll to position [168, 0]
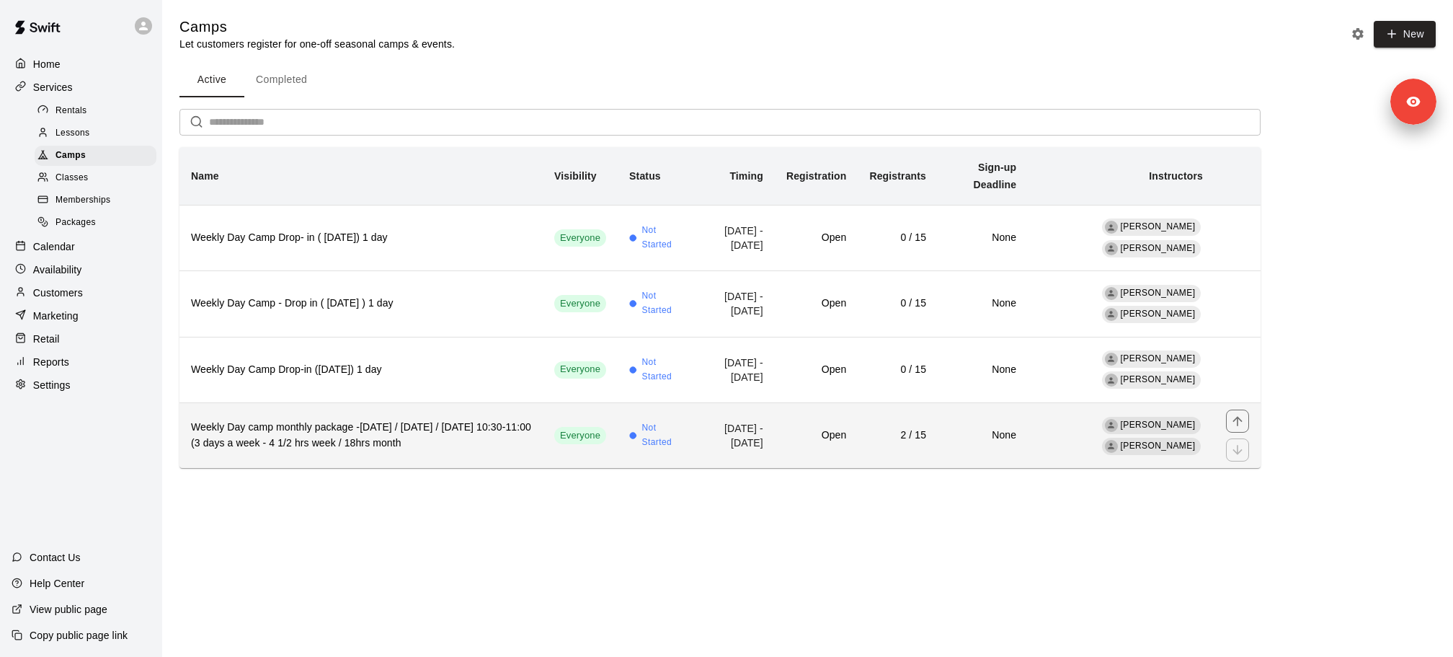
click at [387, 440] on h6 "Weekly Day camp monthly package -Monday / Wednesday / Friday's 10:30-11:00 (3 d…" at bounding box center [361, 435] width 340 height 32
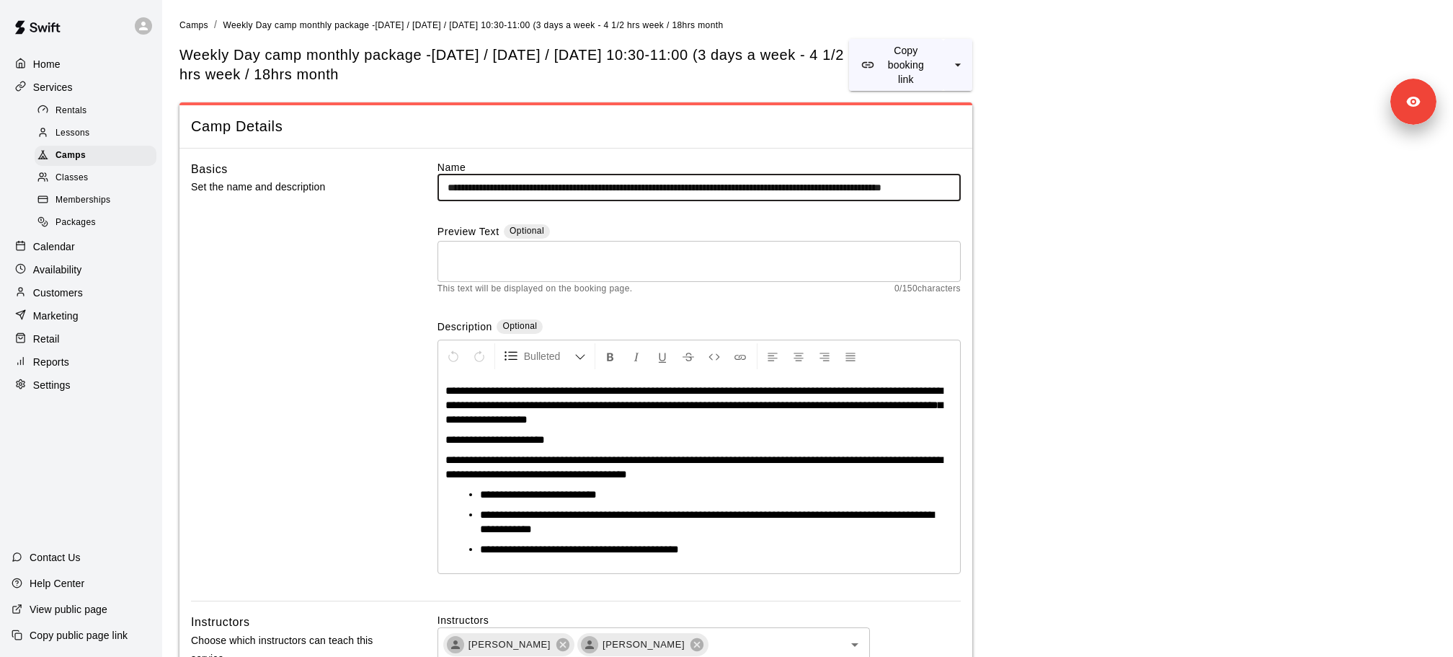
scroll to position [0, 118]
drag, startPoint x: 744, startPoint y: 189, endPoint x: 1088, endPoint y: 187, distance: 343.8
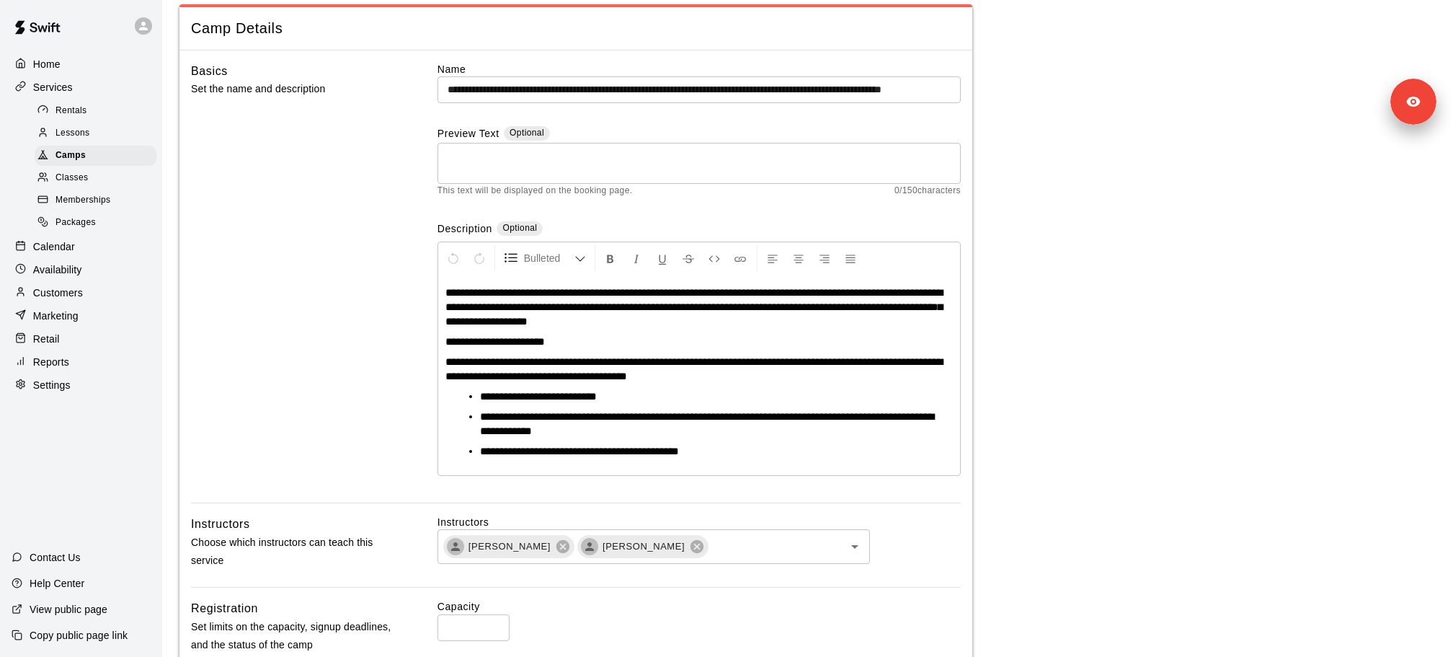
scroll to position [70, 0]
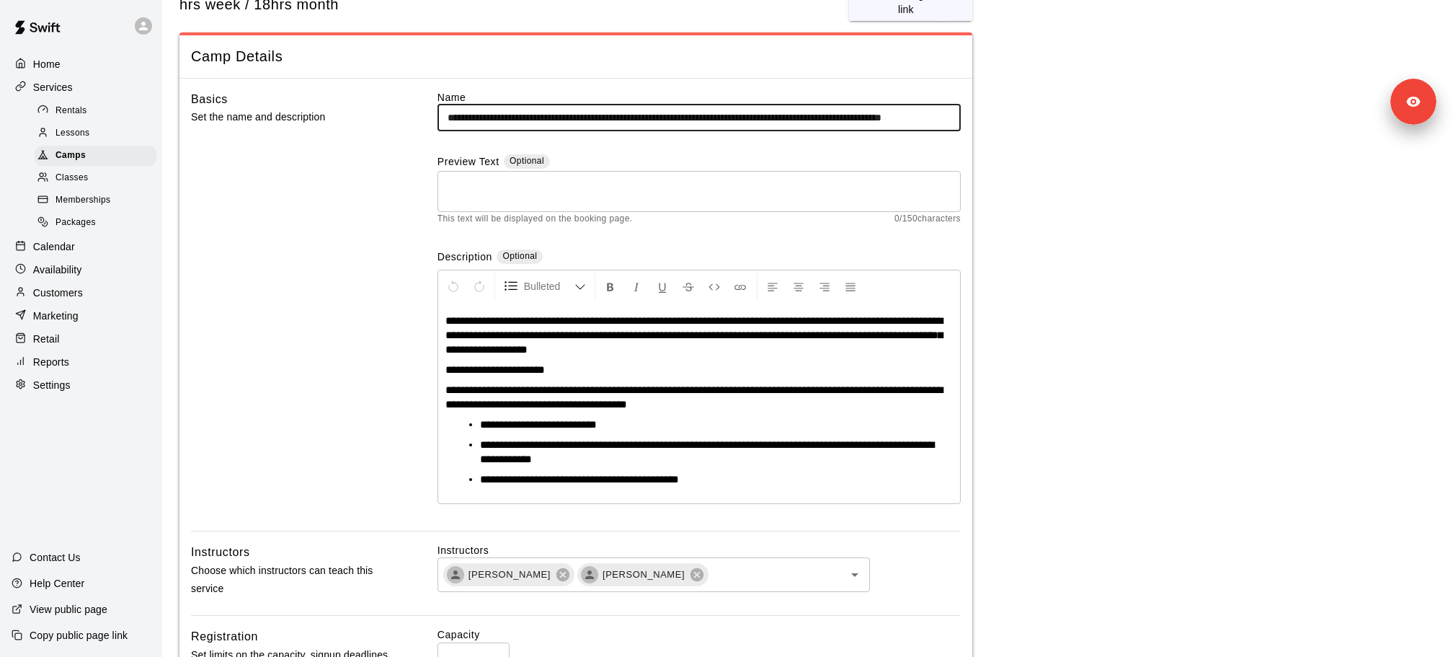
drag, startPoint x: 444, startPoint y: 124, endPoint x: 625, endPoint y: 116, distance: 181.1
click at [626, 116] on input "**********" at bounding box center [698, 118] width 523 height 27
click at [622, 116] on input "**********" at bounding box center [698, 118] width 523 height 27
drag, startPoint x: 621, startPoint y: 116, endPoint x: 414, endPoint y: 113, distance: 206.1
click at [414, 113] on div "**********" at bounding box center [576, 310] width 770 height 441
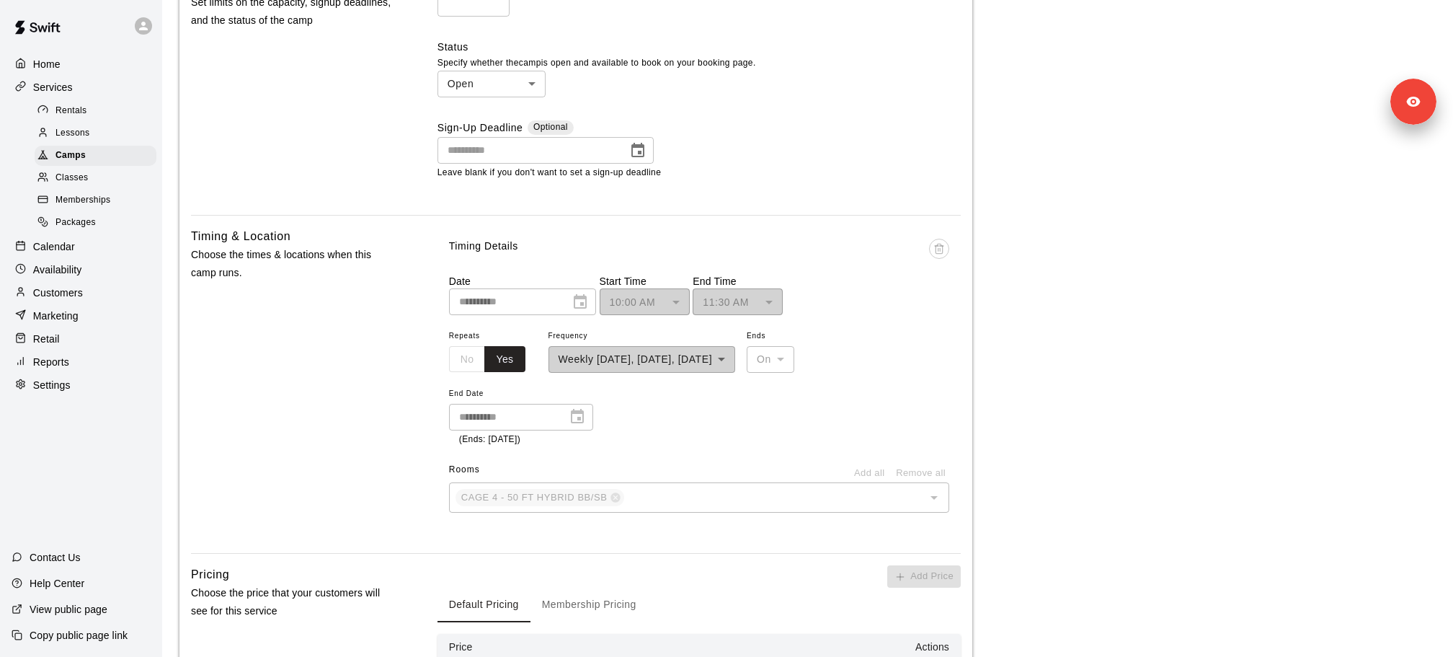
scroll to position [862, 0]
